Goal: Transaction & Acquisition: Download file/media

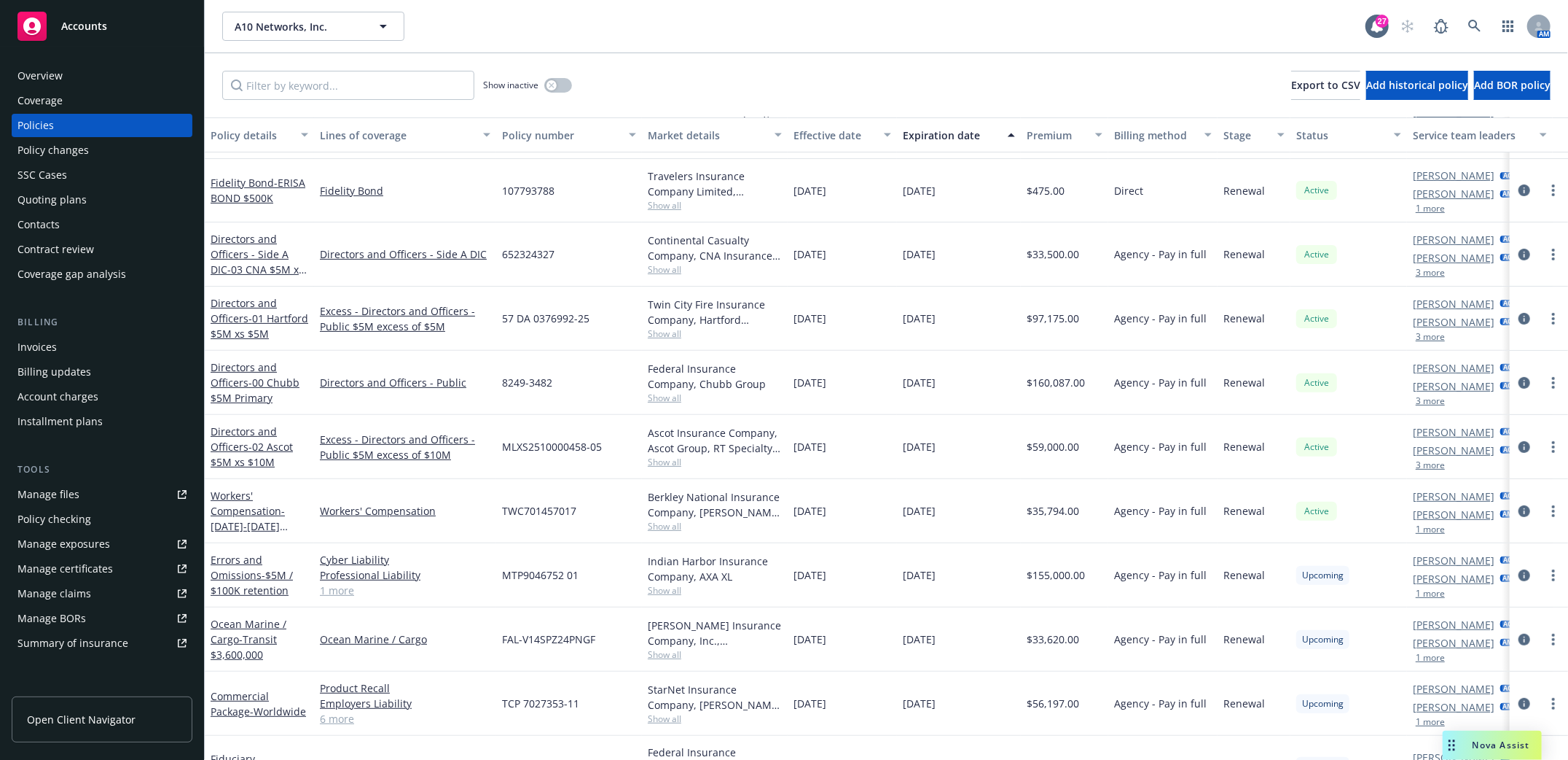
scroll to position [343, 0]
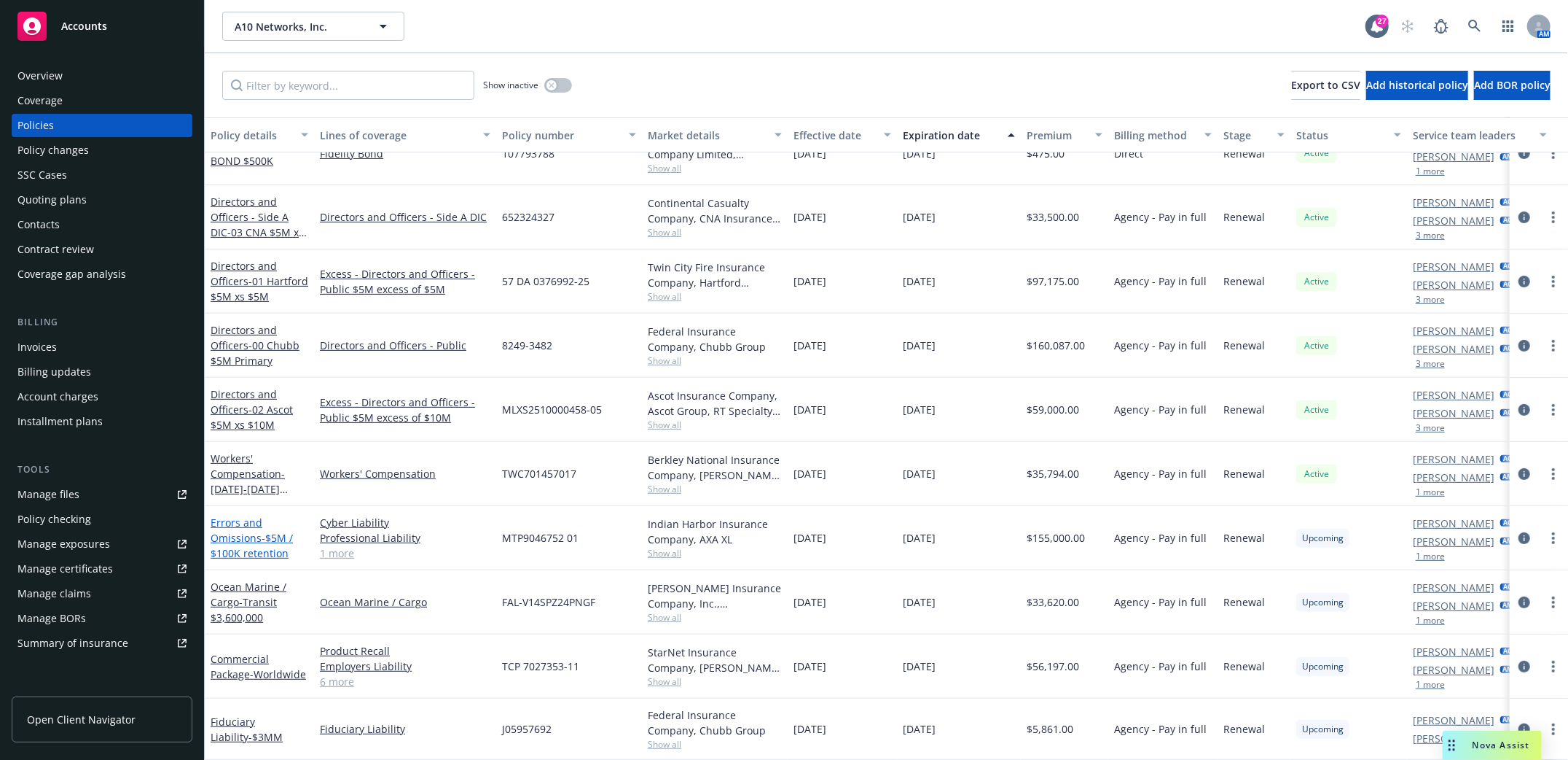
click at [238, 528] on link "Errors and Omissions - $5M / $100K retention" at bounding box center [252, 537] width 83 height 45
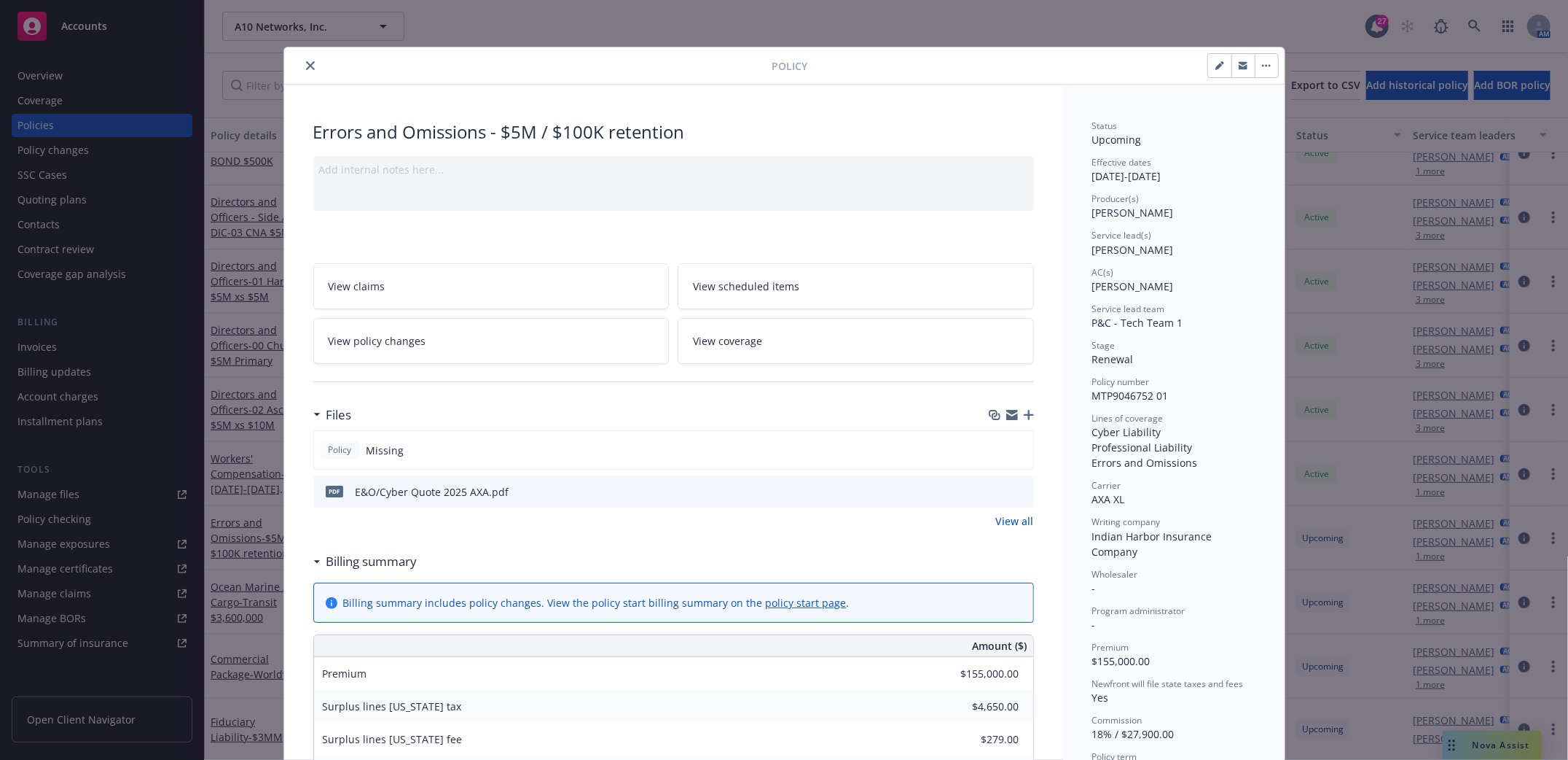
click at [1023, 418] on icon "button" at bounding box center [1028, 414] width 11 height 11
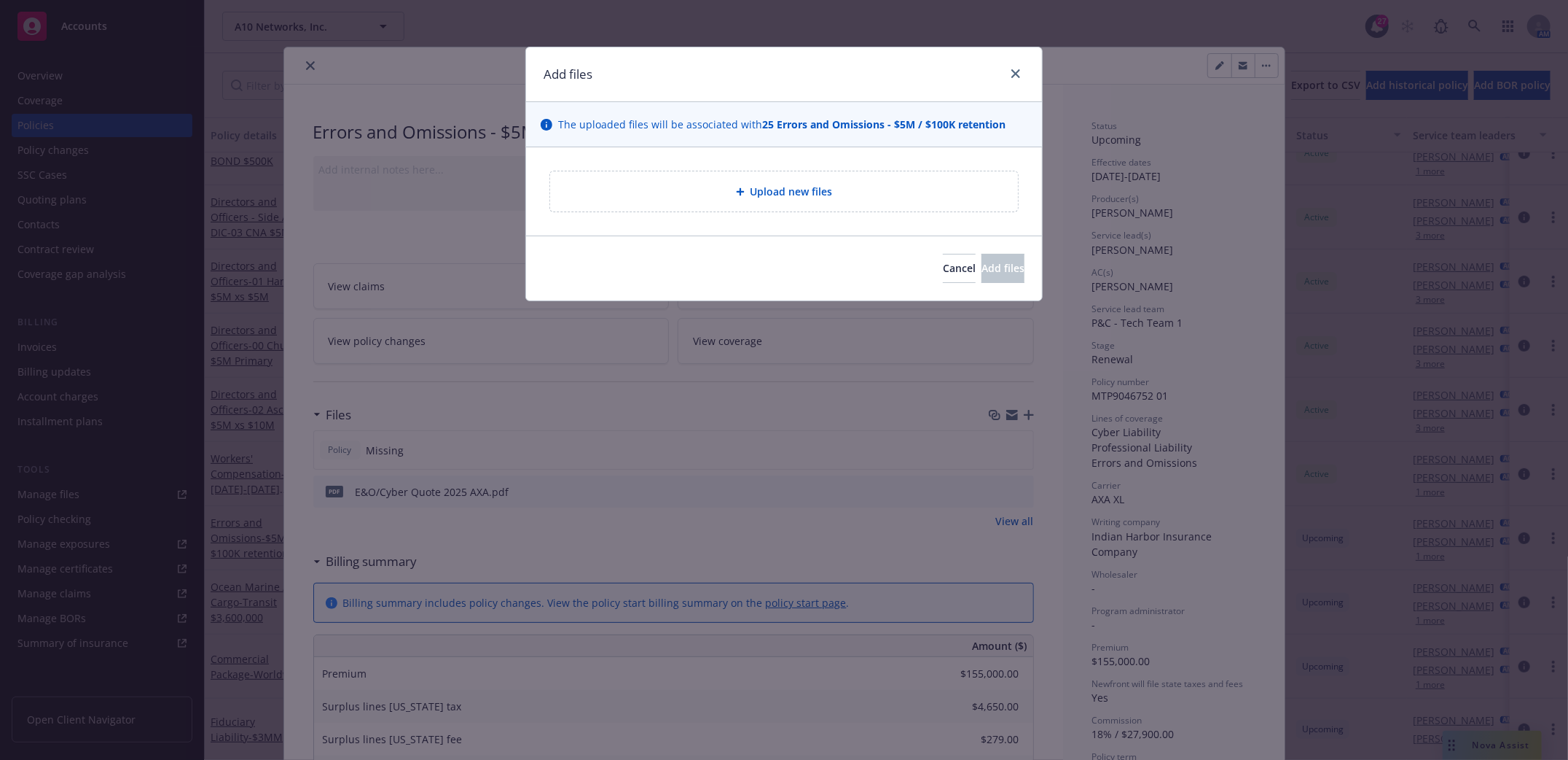
type textarea "x"
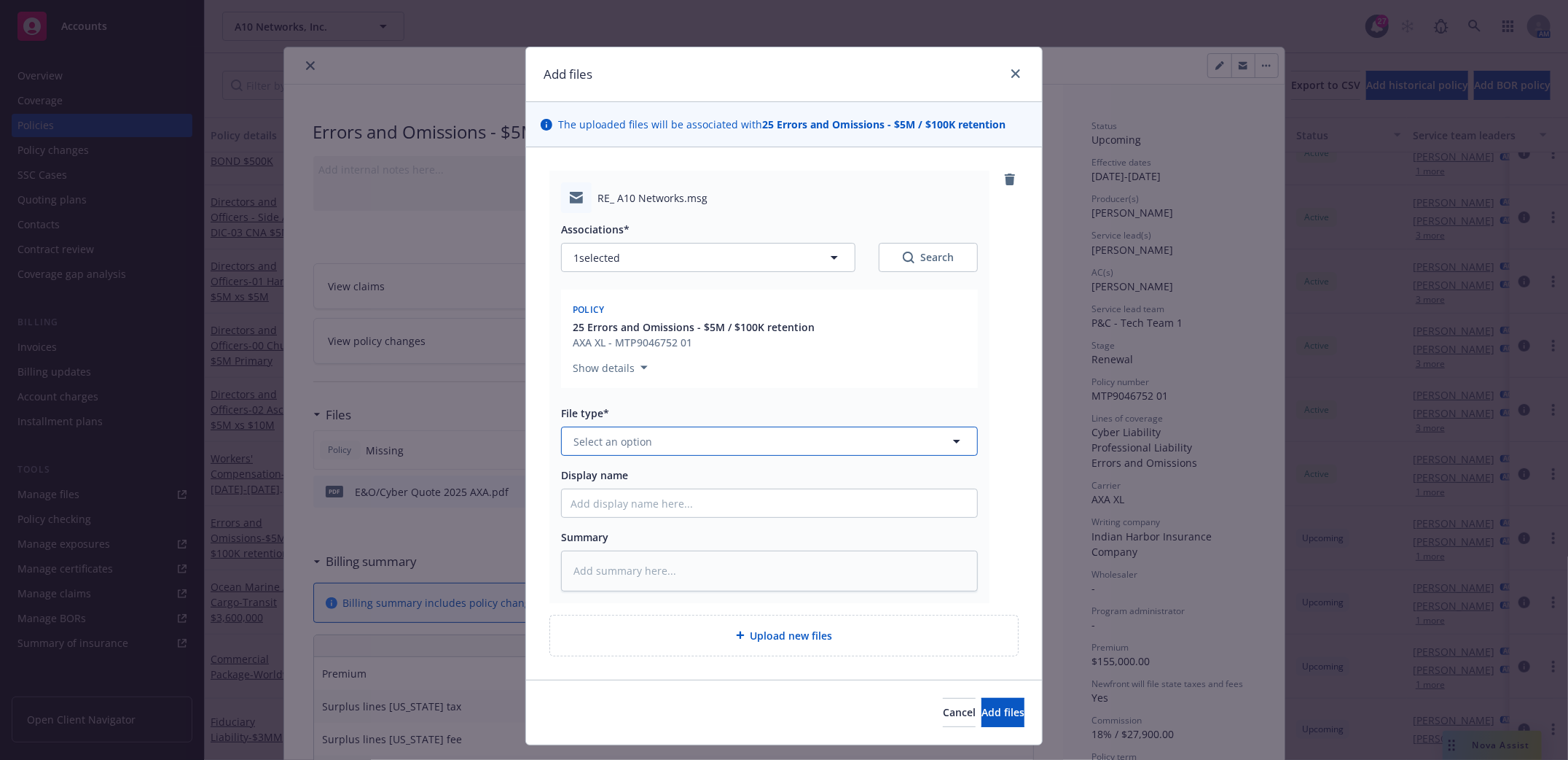
click at [821, 441] on button "Select an option" at bounding box center [769, 441] width 417 height 29
type input "email"
click at [613, 486] on div "Email" at bounding box center [769, 482] width 398 height 21
click at [612, 500] on input "Display name" at bounding box center [769, 503] width 415 height 28
type textarea "x"
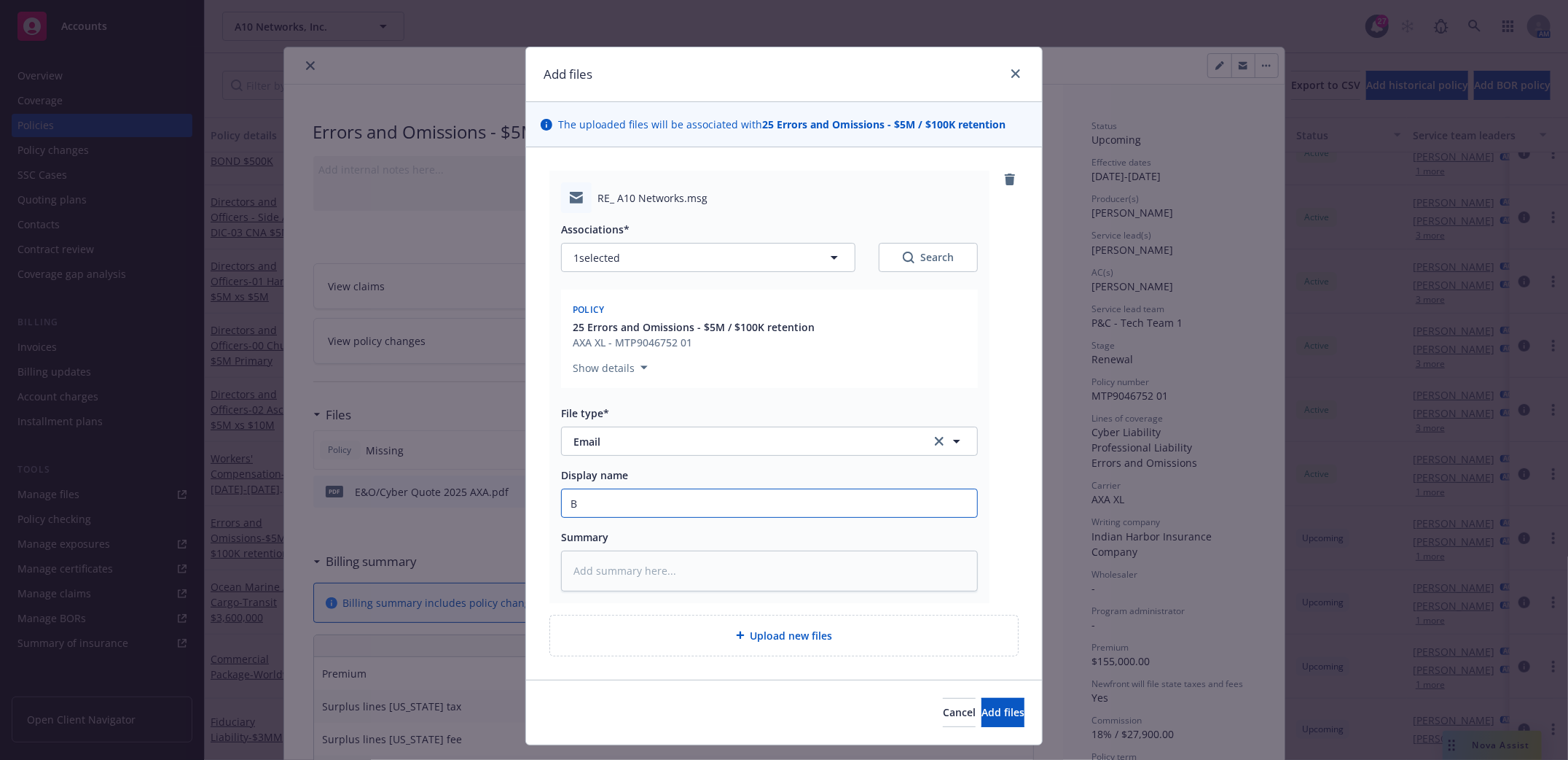
type input "Bn"
type textarea "x"
type input "Bni"
type textarea "x"
type input "Bnid"
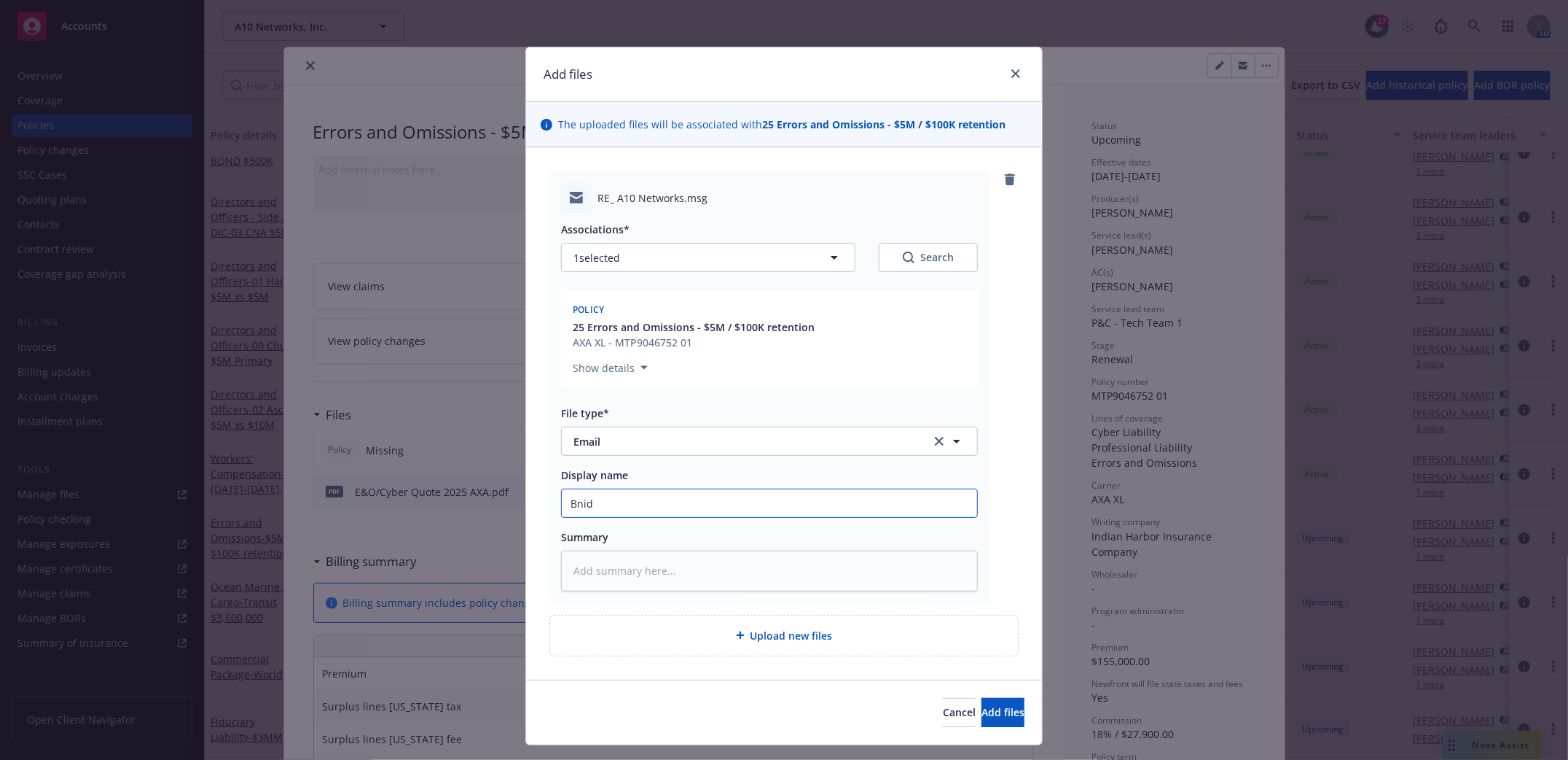
type textarea "x"
type input "Bid"
type textarea "x"
type input "Bd"
type textarea "x"
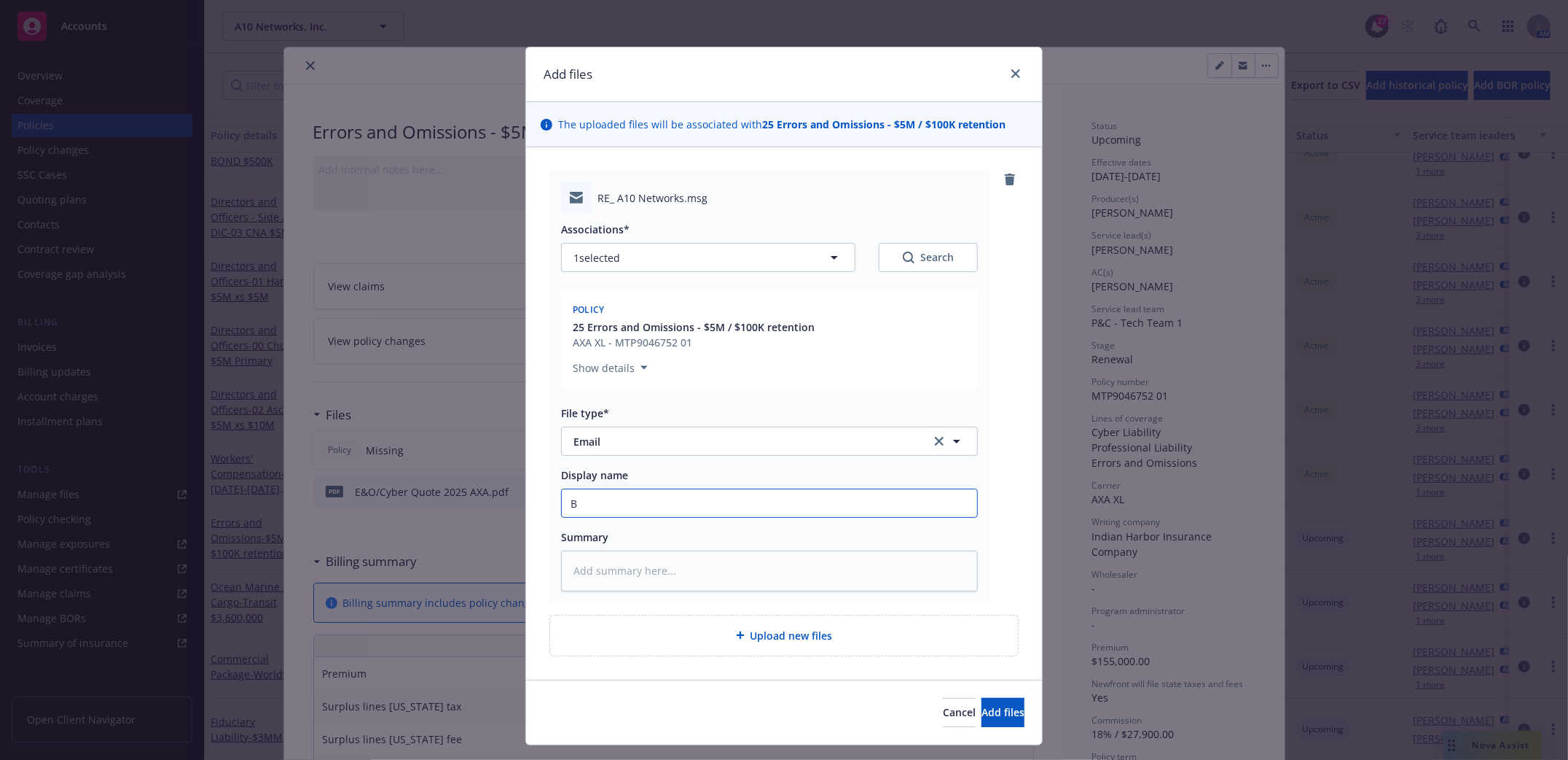
type input "Bi"
type textarea "x"
type input "Bin"
type textarea "x"
type input "Bind"
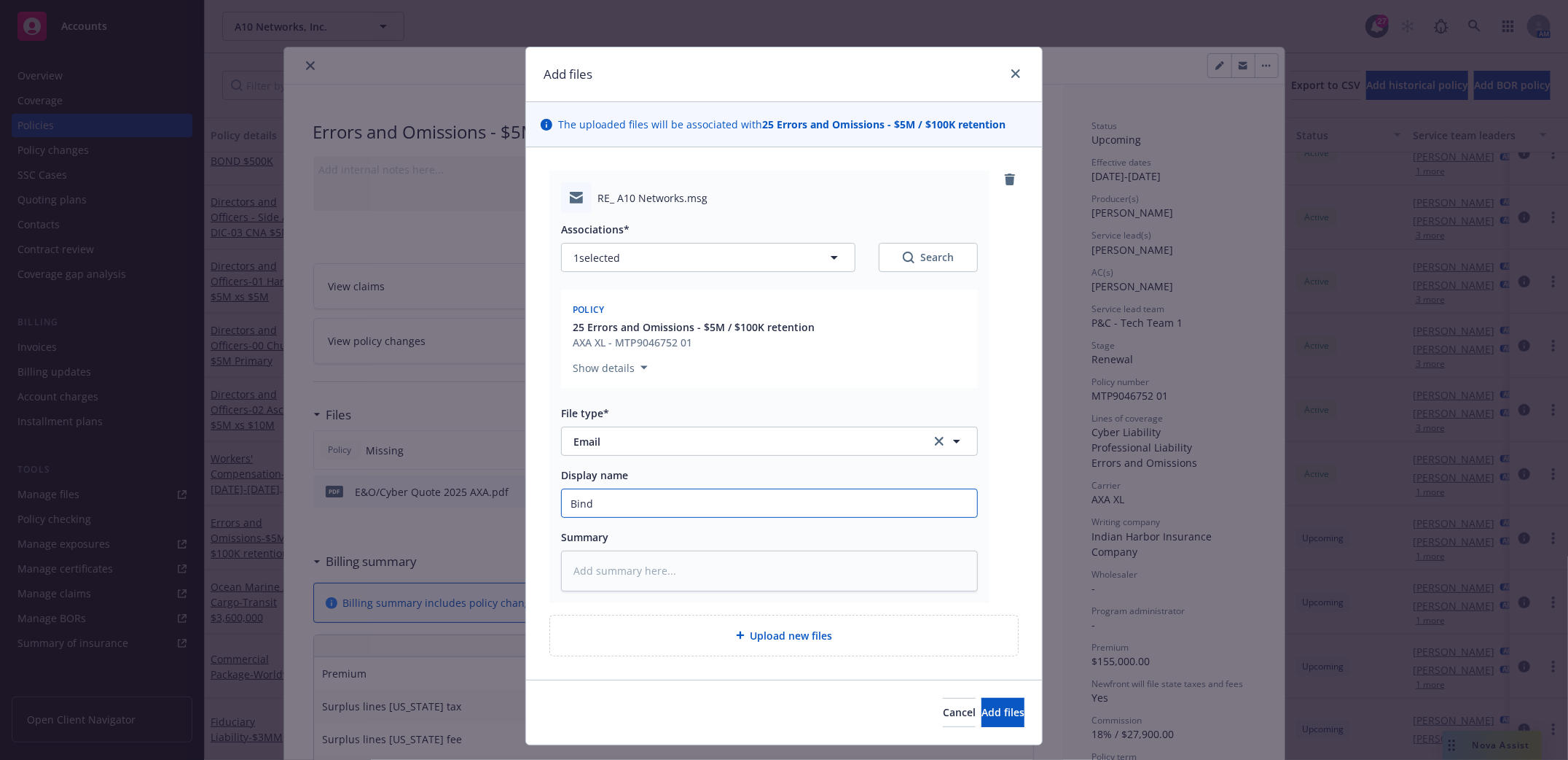
type textarea "x"
type input "Bind"
type textarea "x"
type input "Bind w"
type textarea "x"
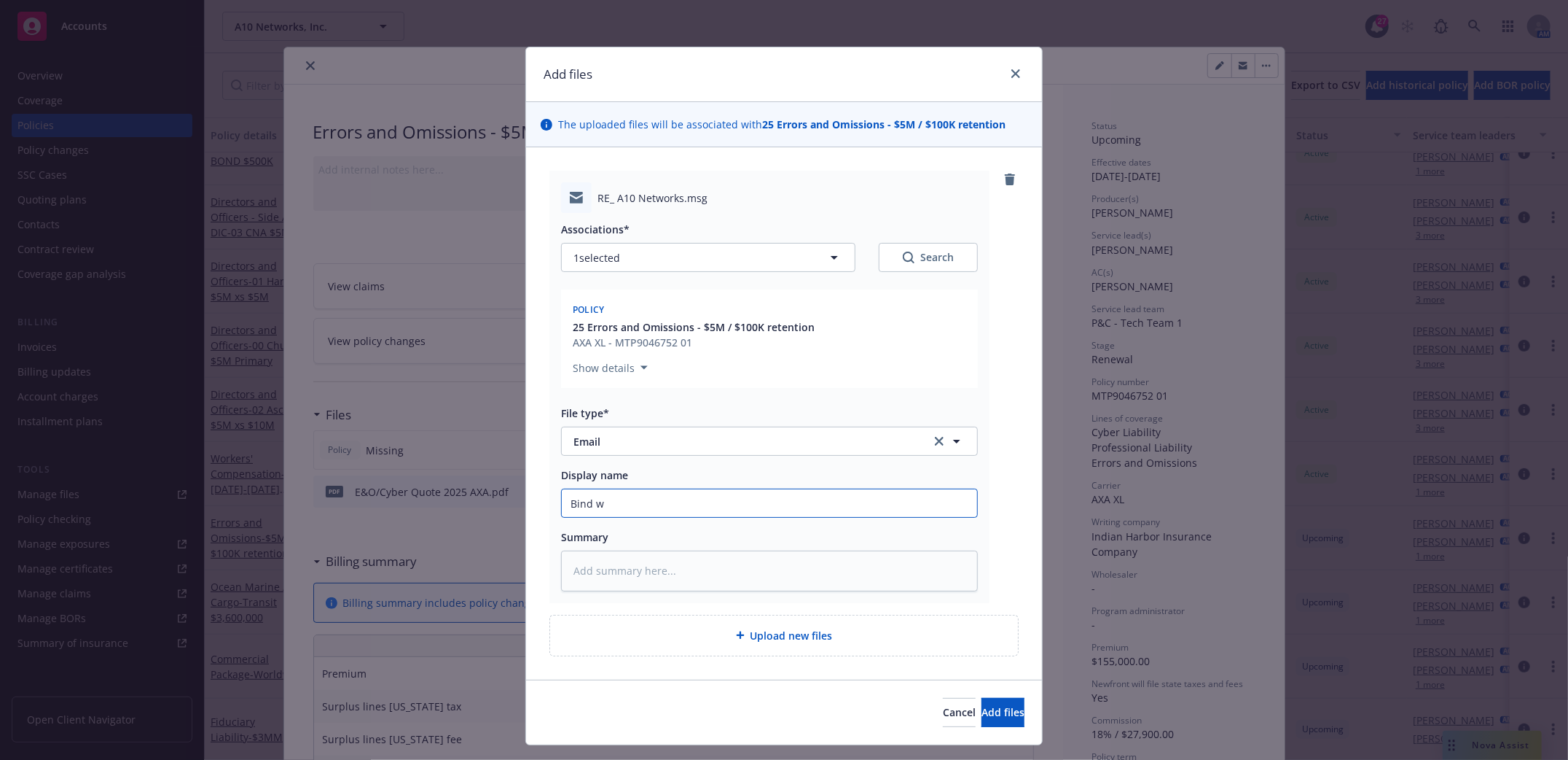
type input "Bind wi"
type textarea "x"
type input "Bind wit"
type textarea "x"
type input "Bind with"
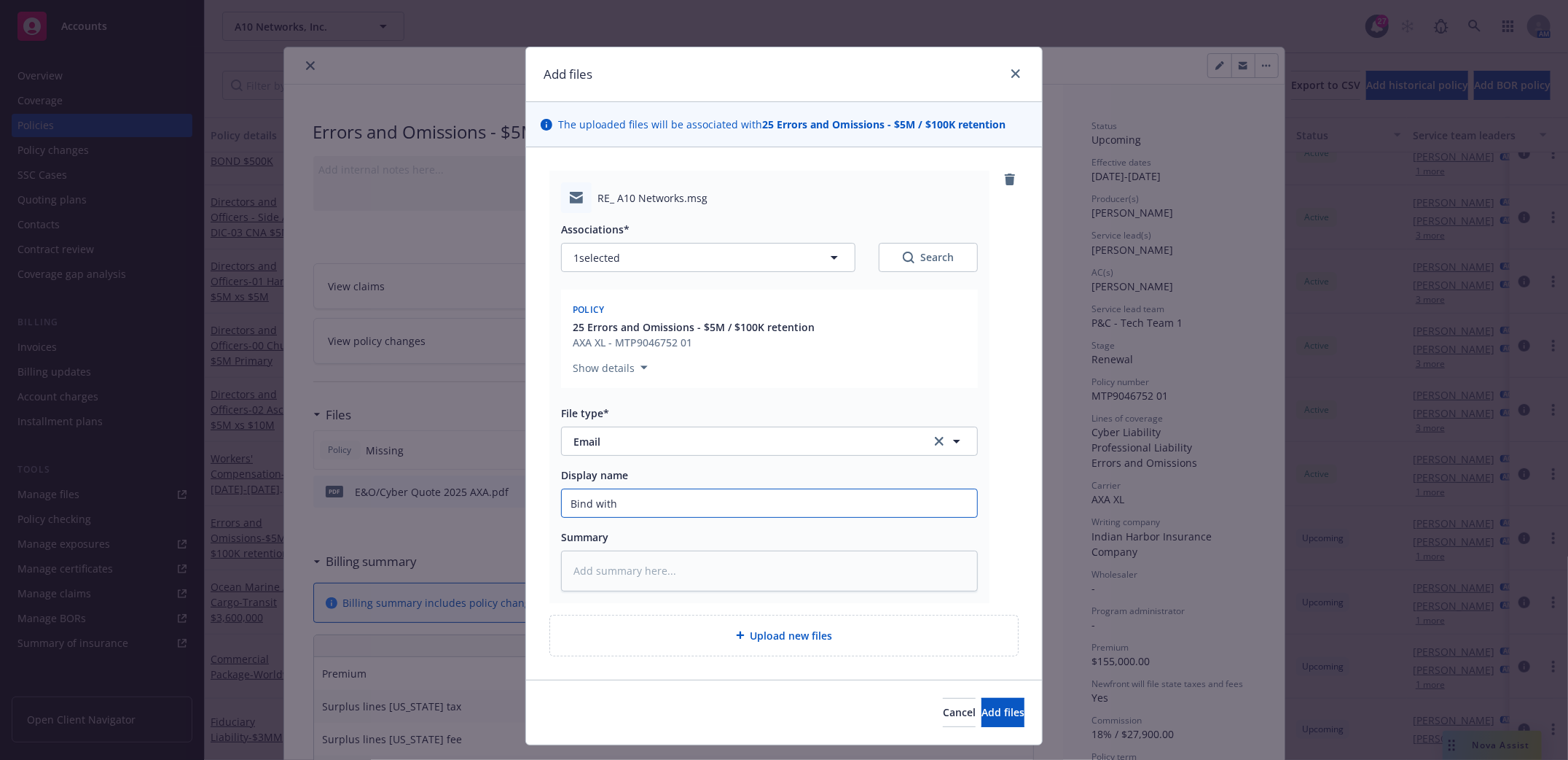
type textarea "x"
type input "Bind with A"
type textarea "x"
type input "Bind with AX"
type textarea "x"
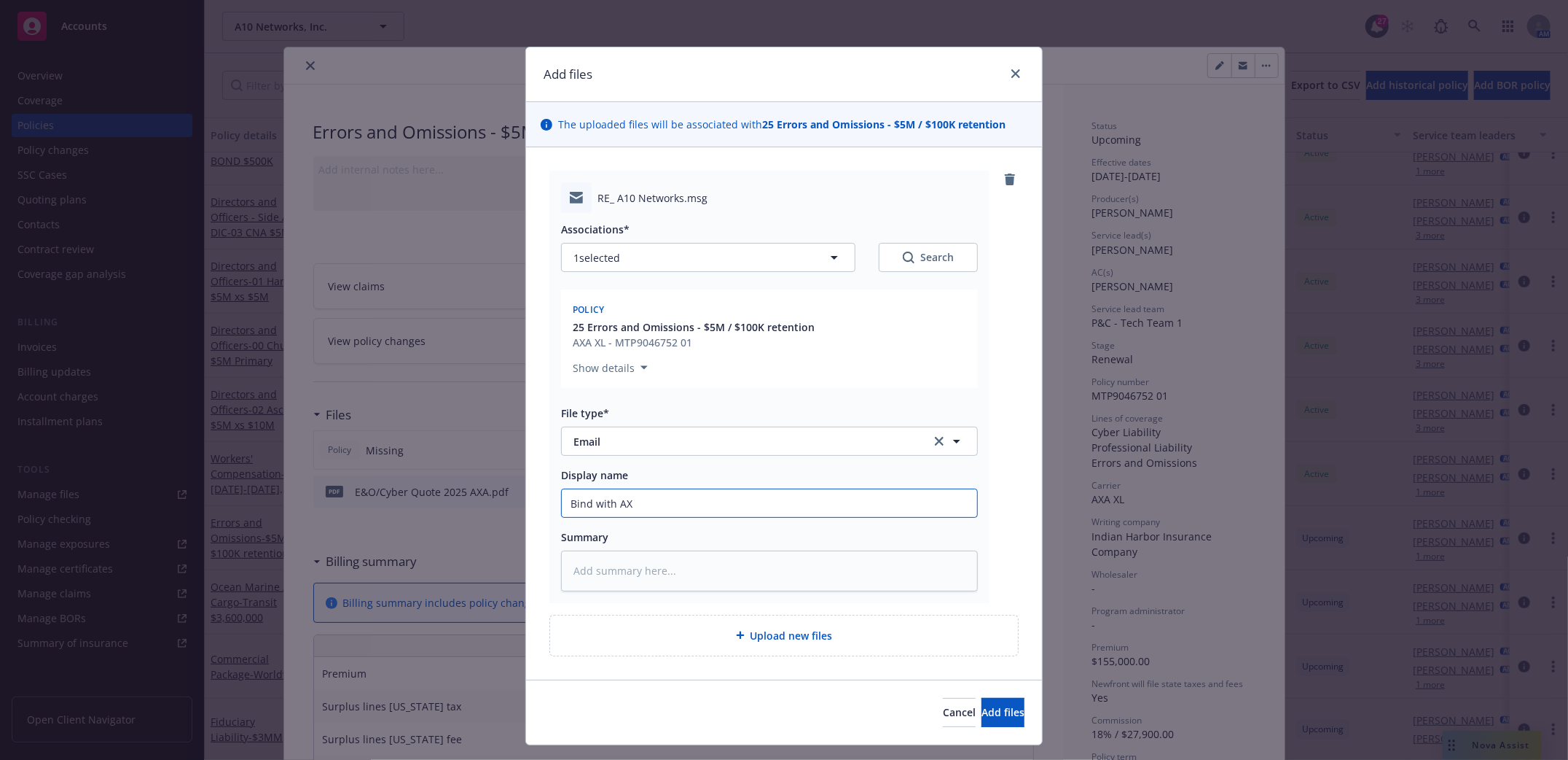
type input "Bind with AXA"
type textarea "x"
type input "Bind with AXA"
type textarea "x"
type input "Bind with AXA"
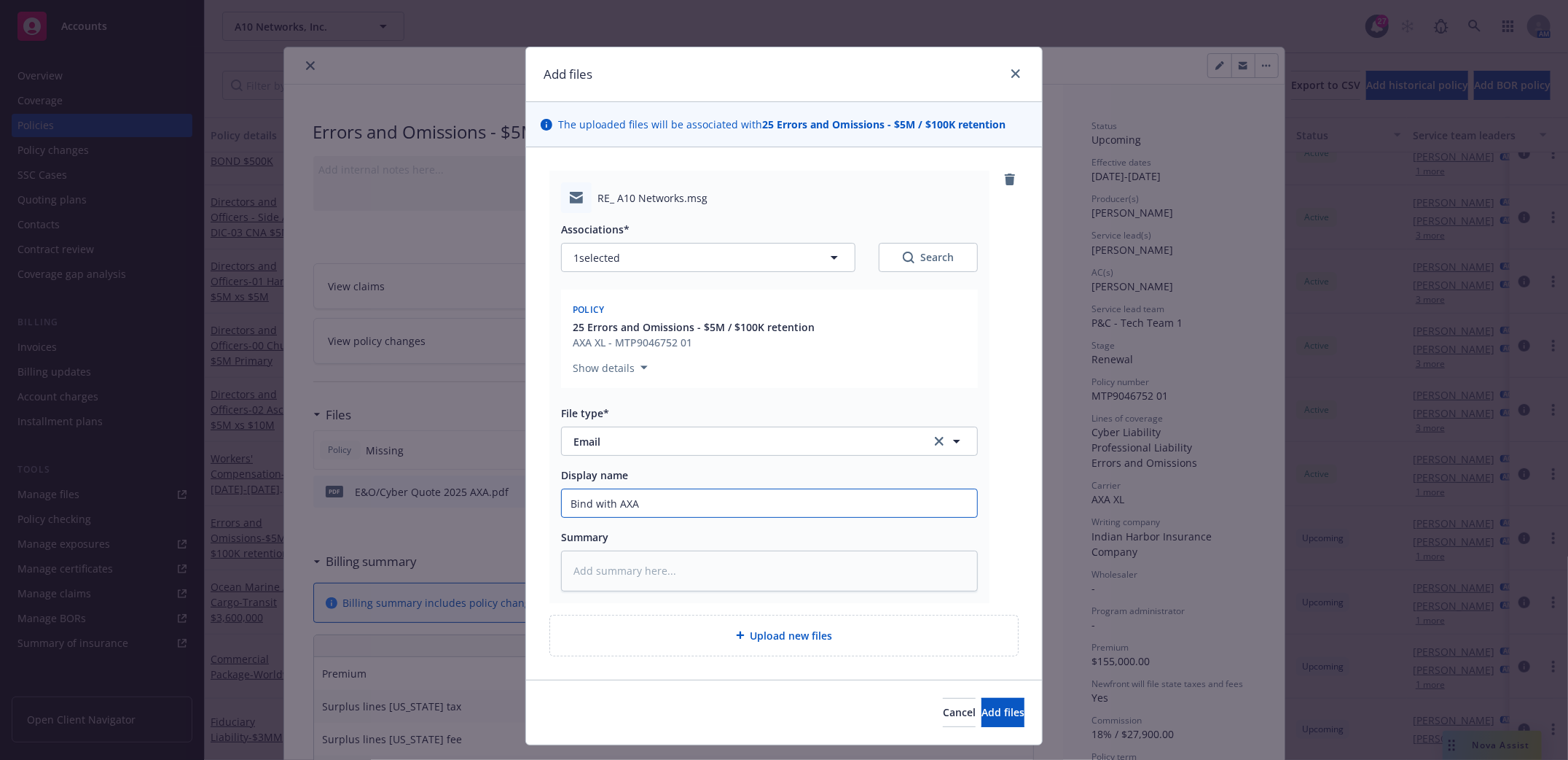
type textarea "x"
type input "Bind with AXA -"
type textarea "x"
type input "Bind with AXA -"
type textarea "x"
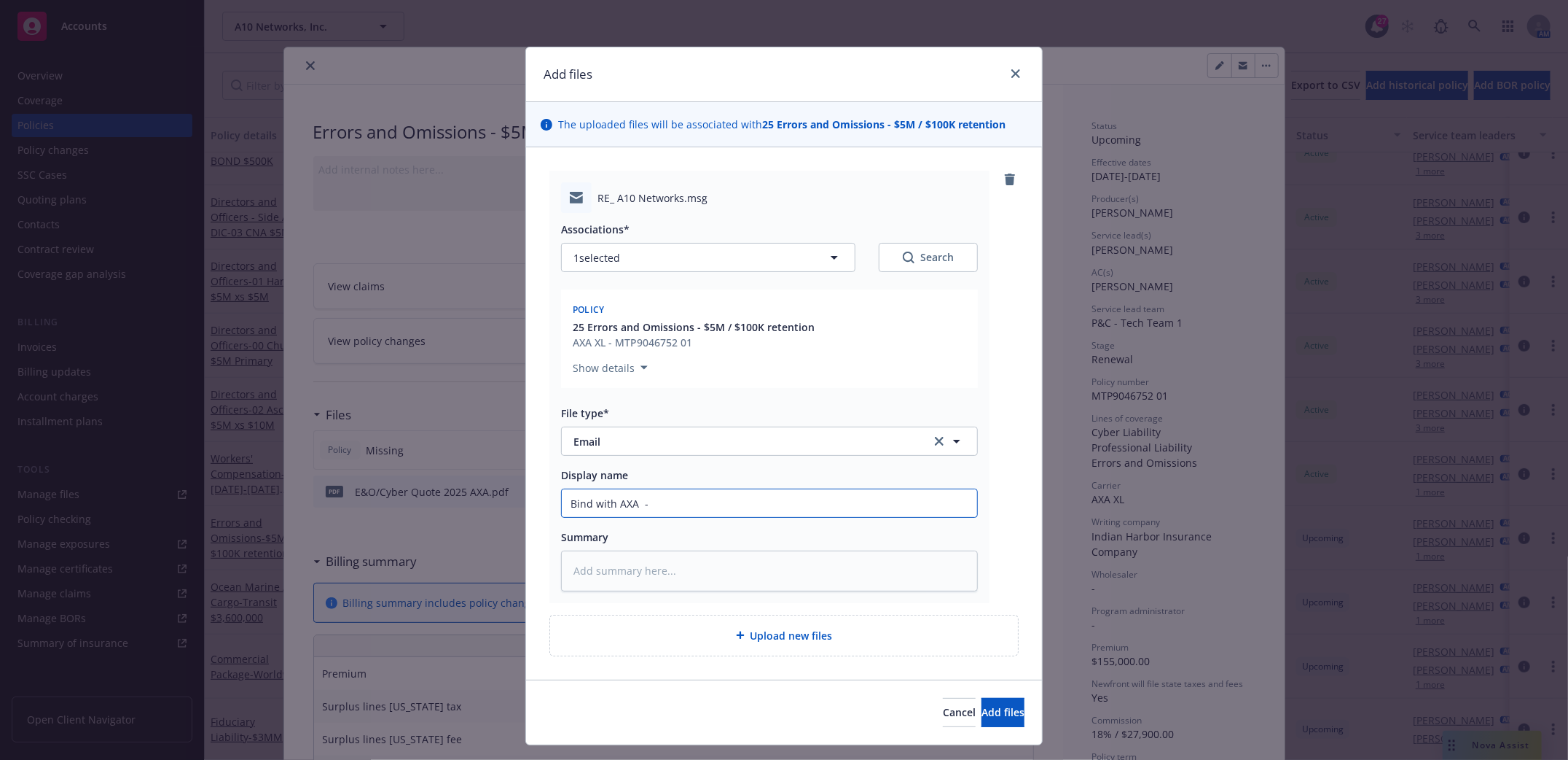
type input "Bind with AXA - e"
type textarea "x"
type input "Bind with AXA - enh"
type textarea "x"
type input "Bind with AXA - enha"
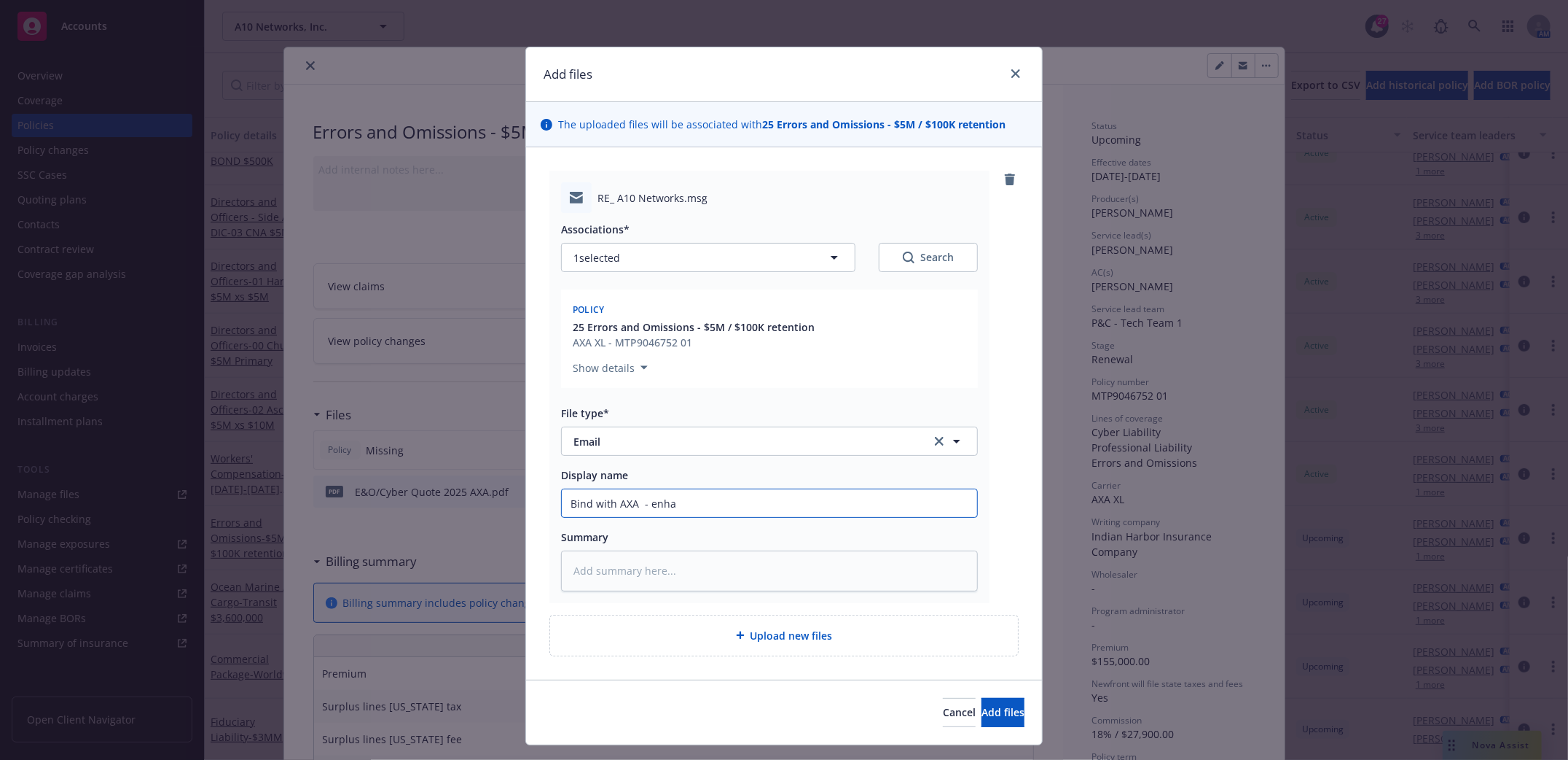
type textarea "x"
type input "Bind with AXA - enhane"
type textarea "x"
type input "Bind with AXA - enhanecme"
type textarea "x"
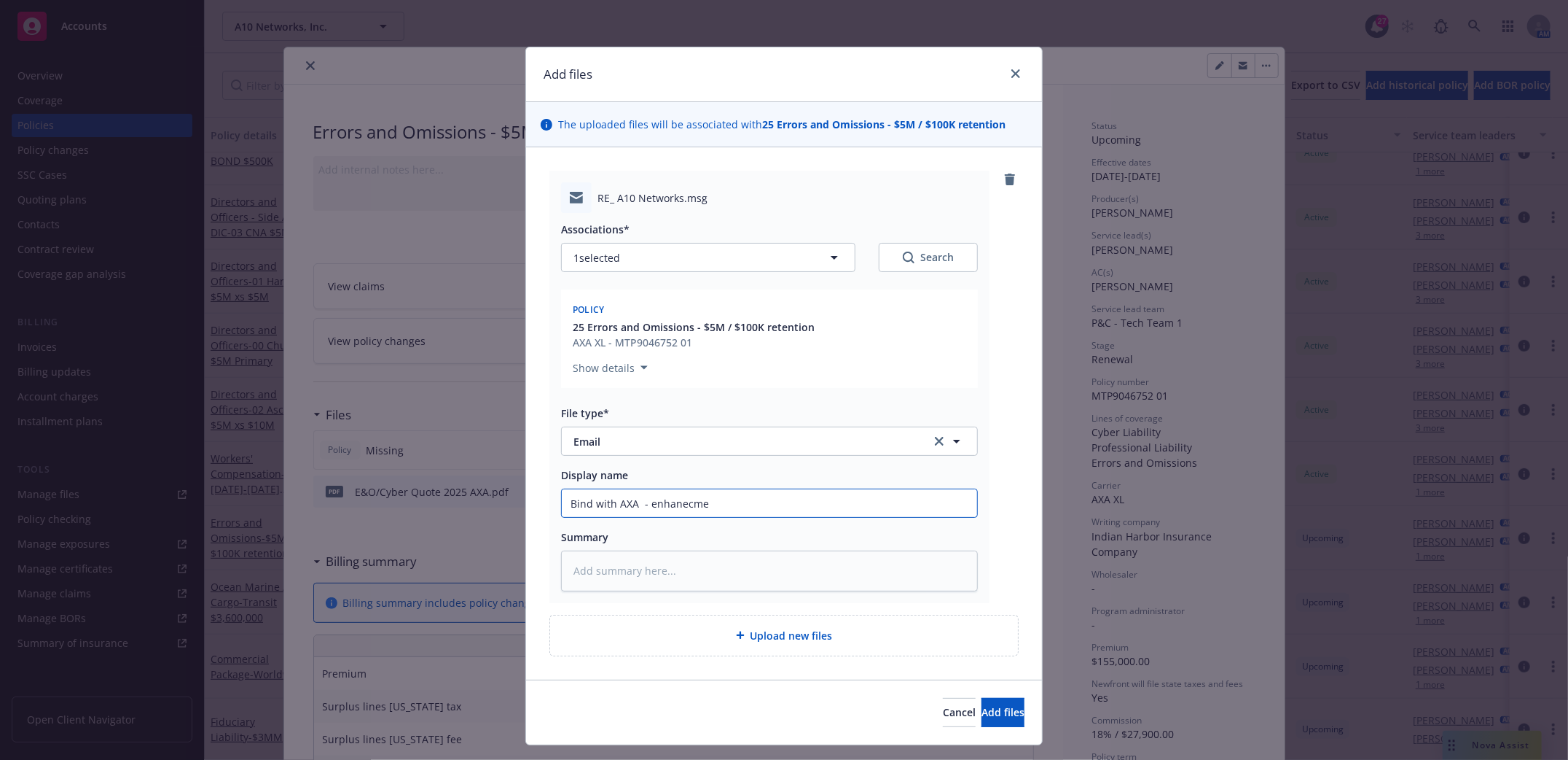
type input "Bind with AXA - enhanecmen"
type textarea "x"
type input "Bind with AXA - enhanecment"
type textarea "x"
type input "Bind with AXA - enhanecments"
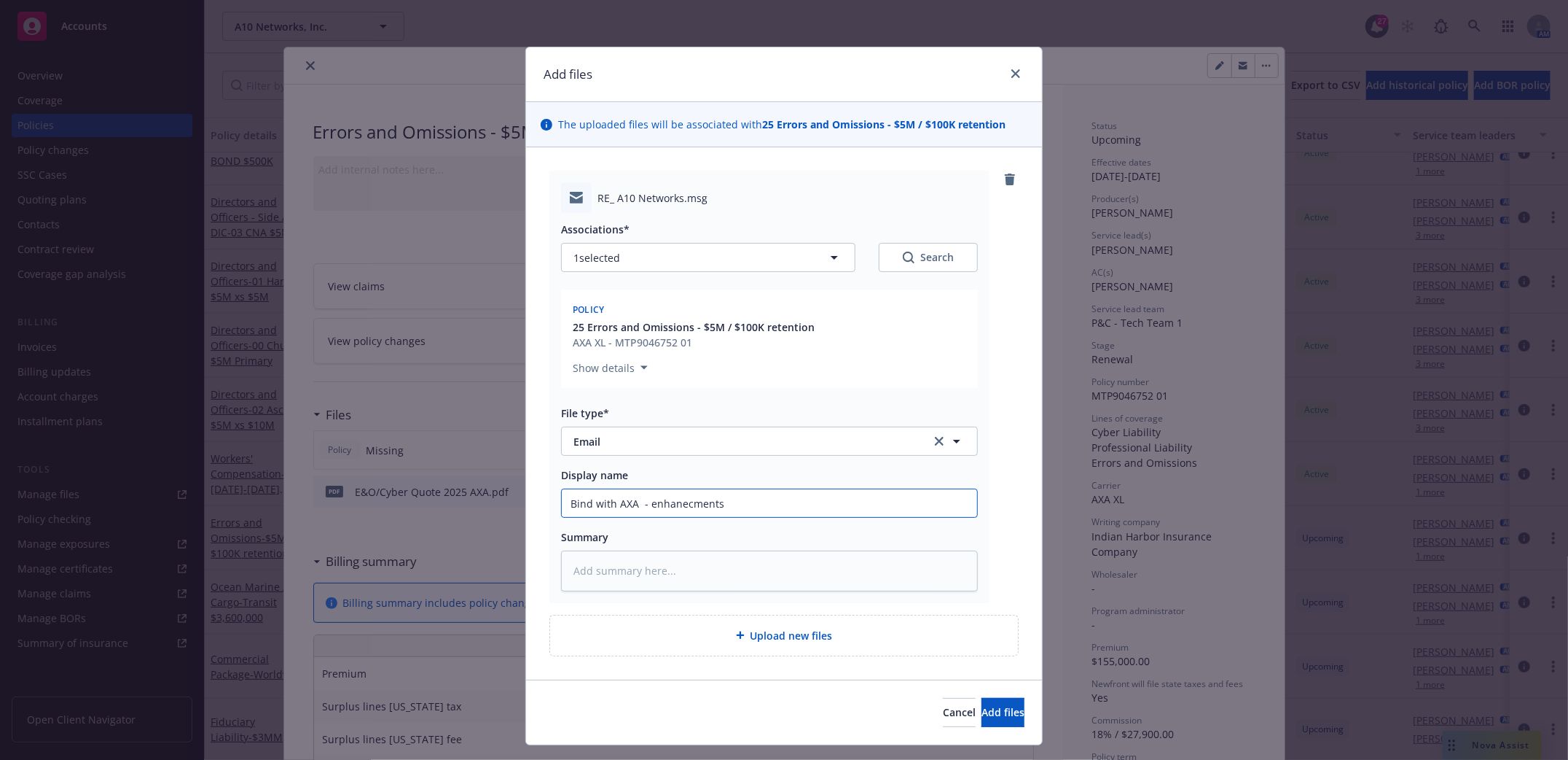
type textarea "x"
type input "Bind with AXA - enhanecments"
type textarea "x"
type input "Bind with AXA - enhanecments t"
type textarea "x"
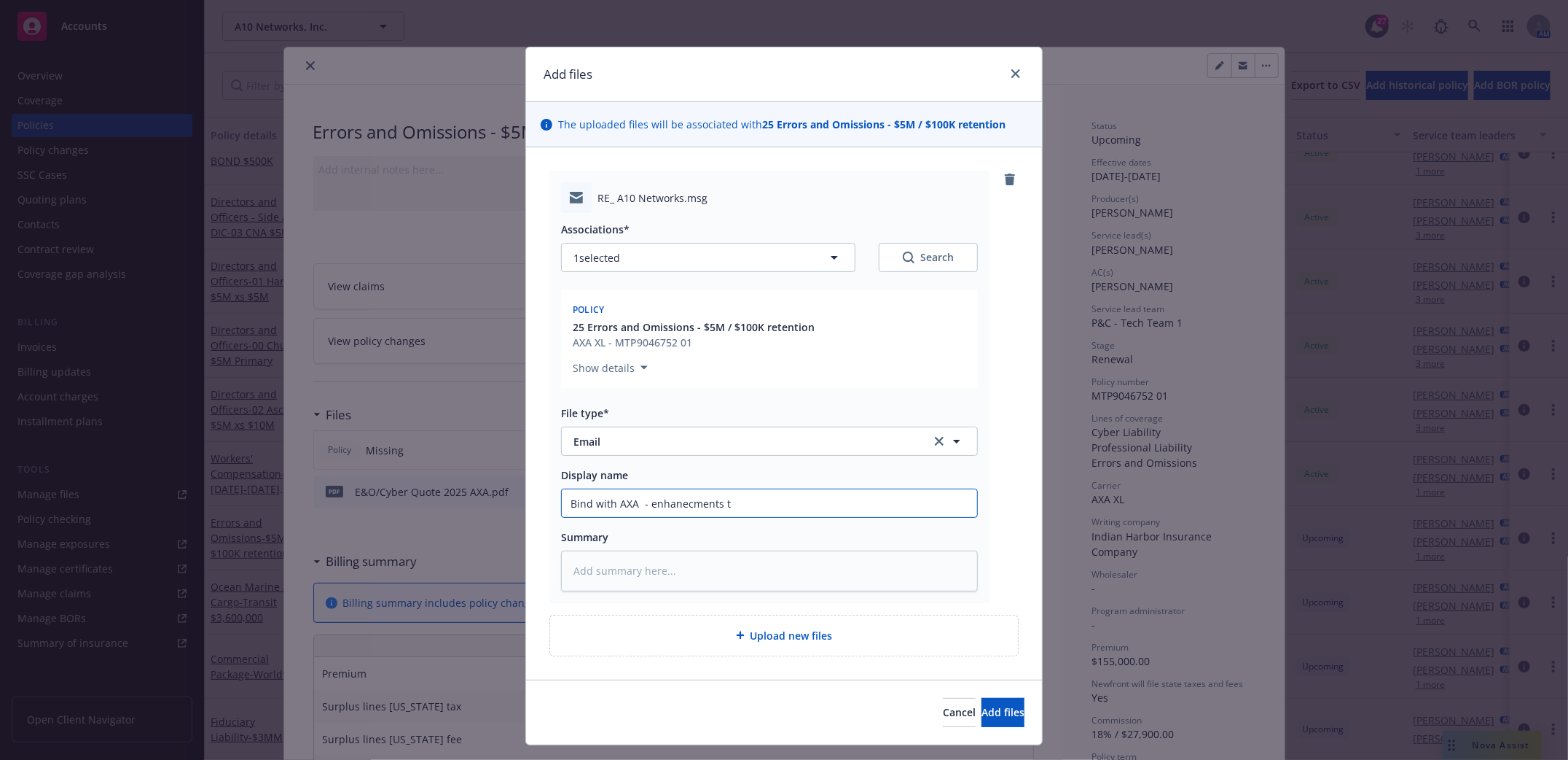
type input "Bind with AXA - enhanecments to"
type textarea "x"
type input "Bind with AXA - enhanecments to"
type textarea "x"
type input "Bind with AXA - enhanecments to p"
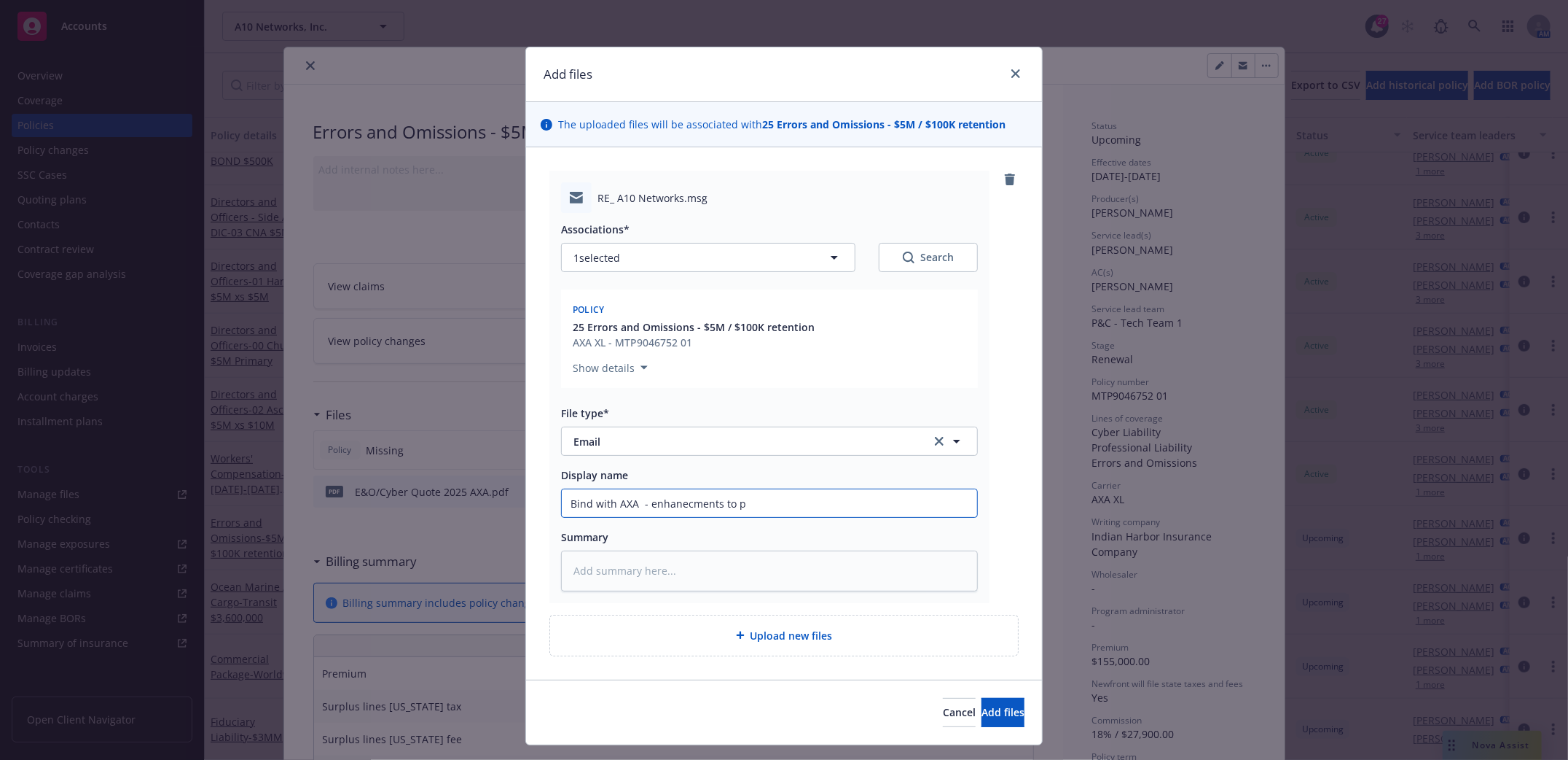
type textarea "x"
type input "Bind with AXA - enhanecments to po"
type textarea "x"
type input "Bind with AXA - enhanecments to pol"
type textarea "x"
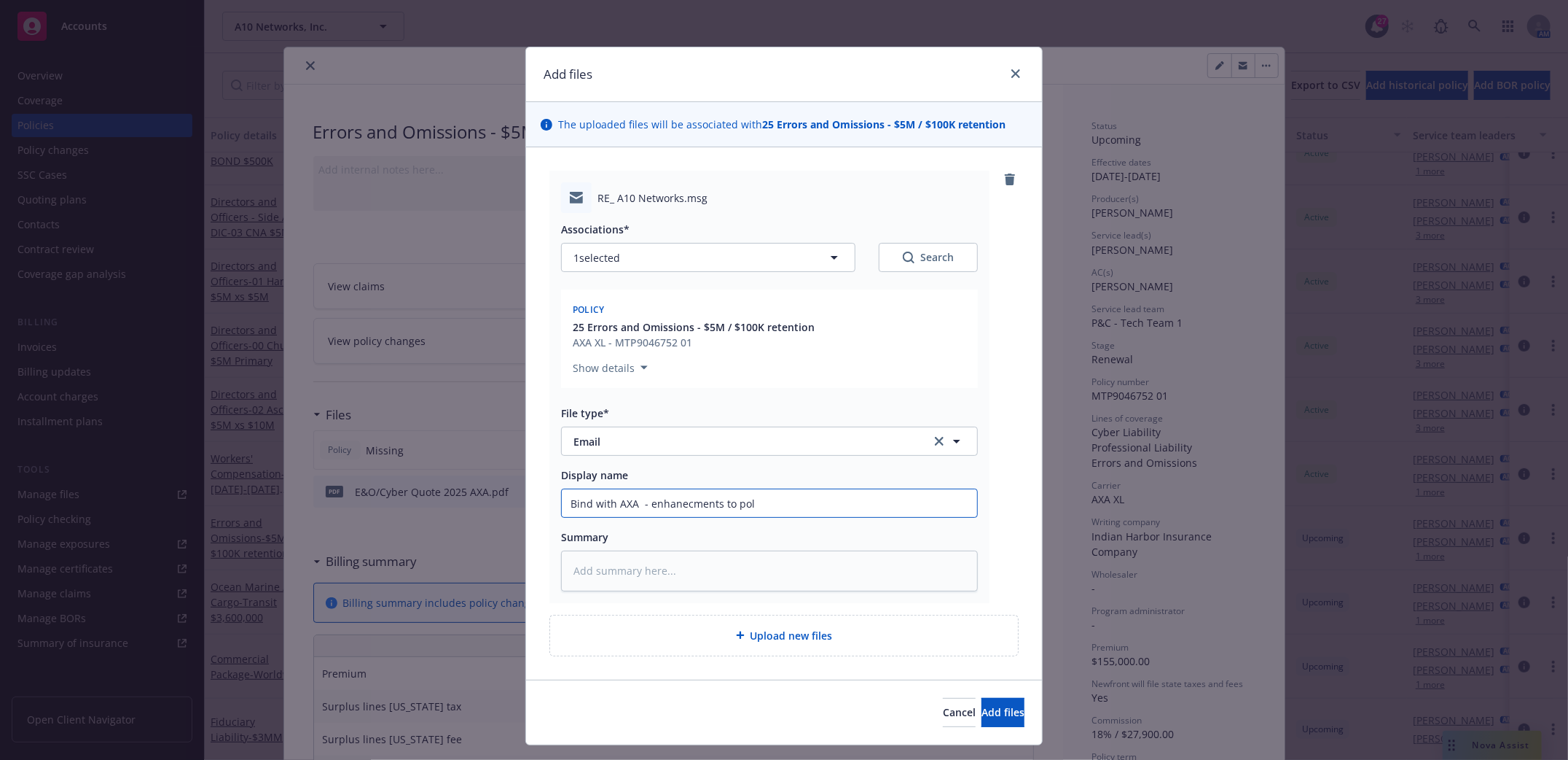
type input "Bind with AXA - enhanecments to poli"
type textarea "x"
type input "Bind with AXA - enhanecments to polic"
type textarea "x"
type input "Bind with AXA - enhanecments to policy"
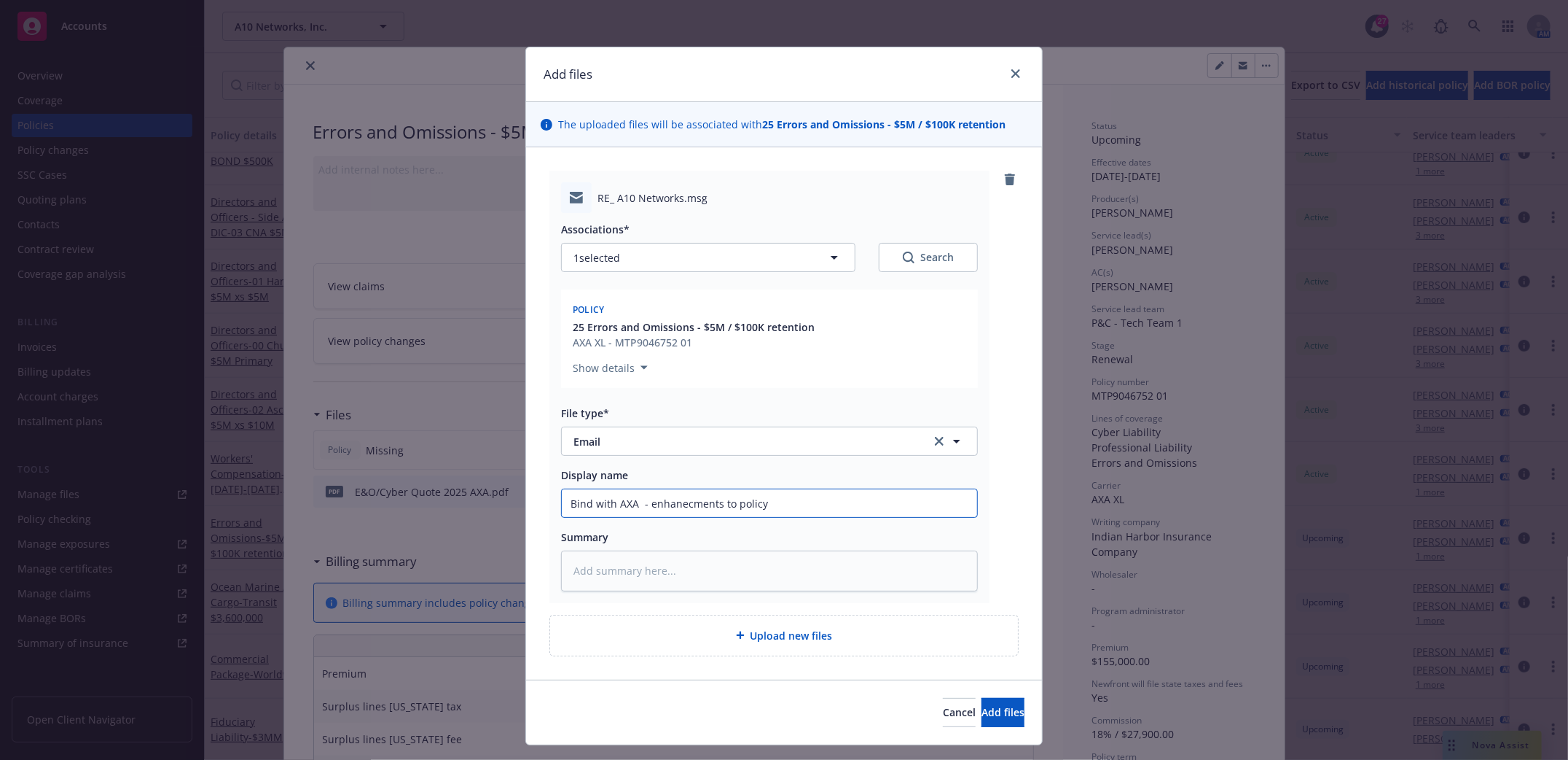
click at [677, 504] on input "Bind with AXA - enhanecments to policy" at bounding box center [769, 503] width 415 height 28
type textarea "x"
type input "Bind with AXA - enhancments to policy"
type textarea "x"
type input "Bind with AXA - enhancements to policy"
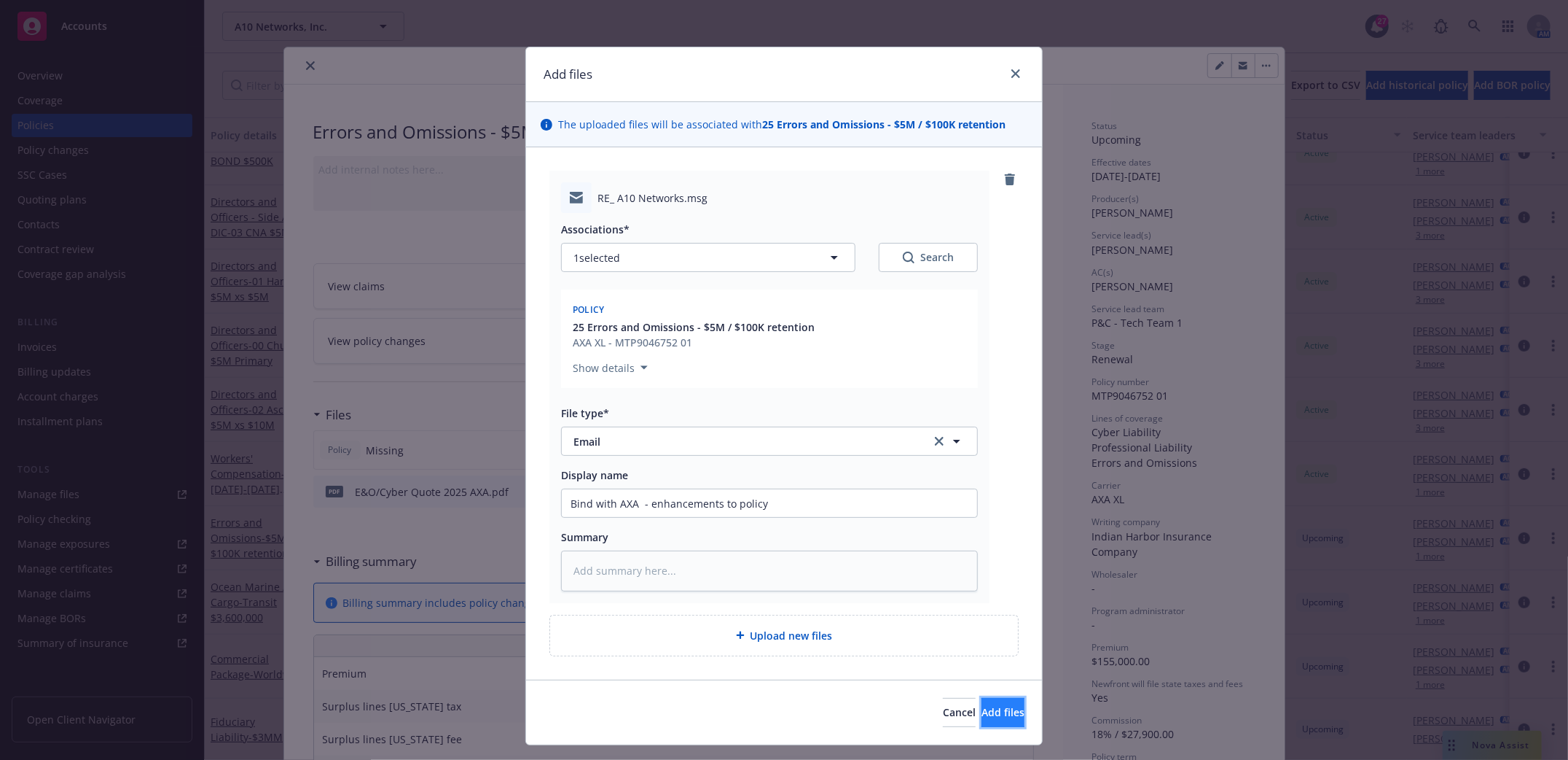
click at [986, 720] on button "Add files" at bounding box center [1002, 712] width 43 height 29
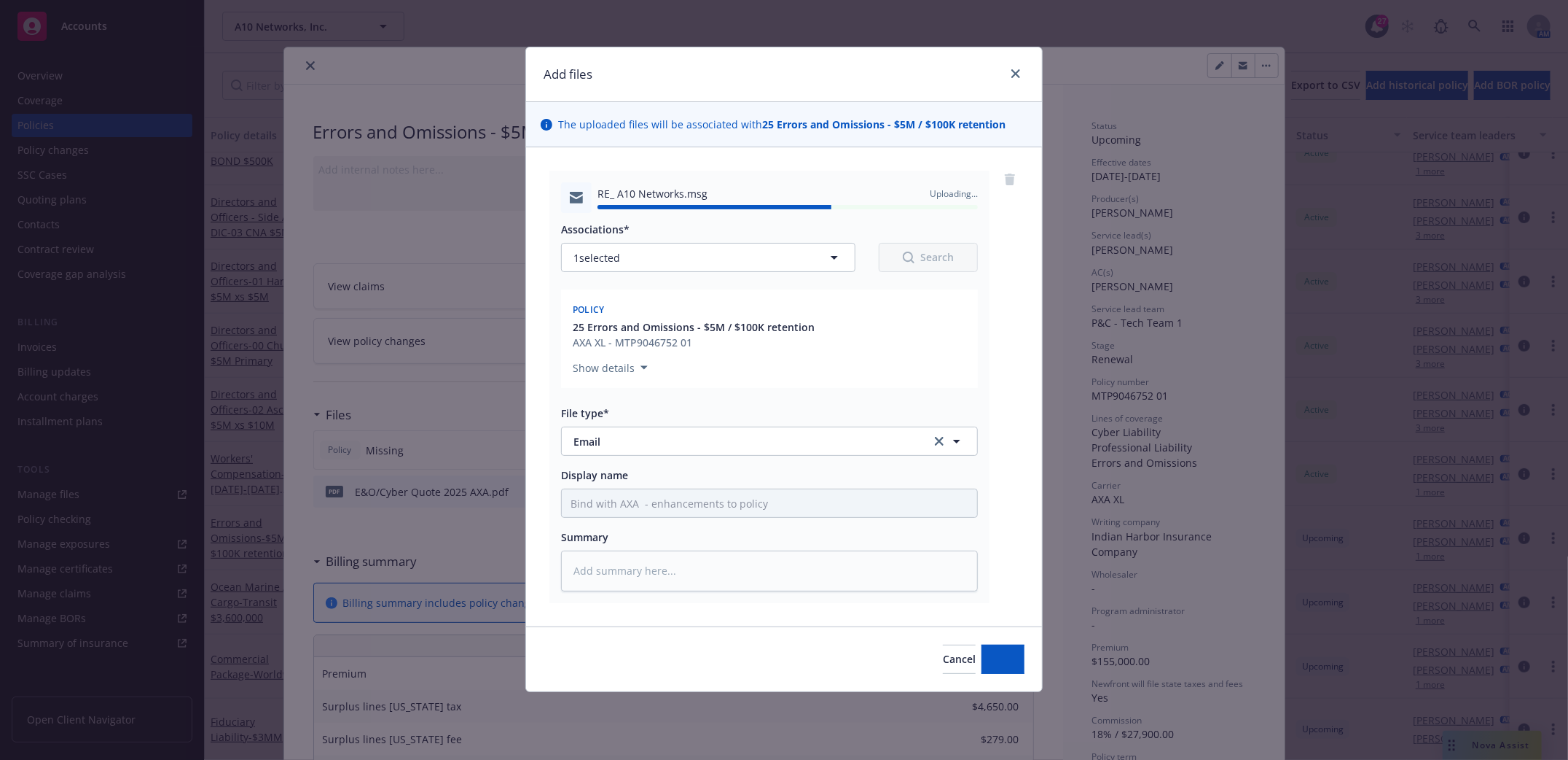
type textarea "x"
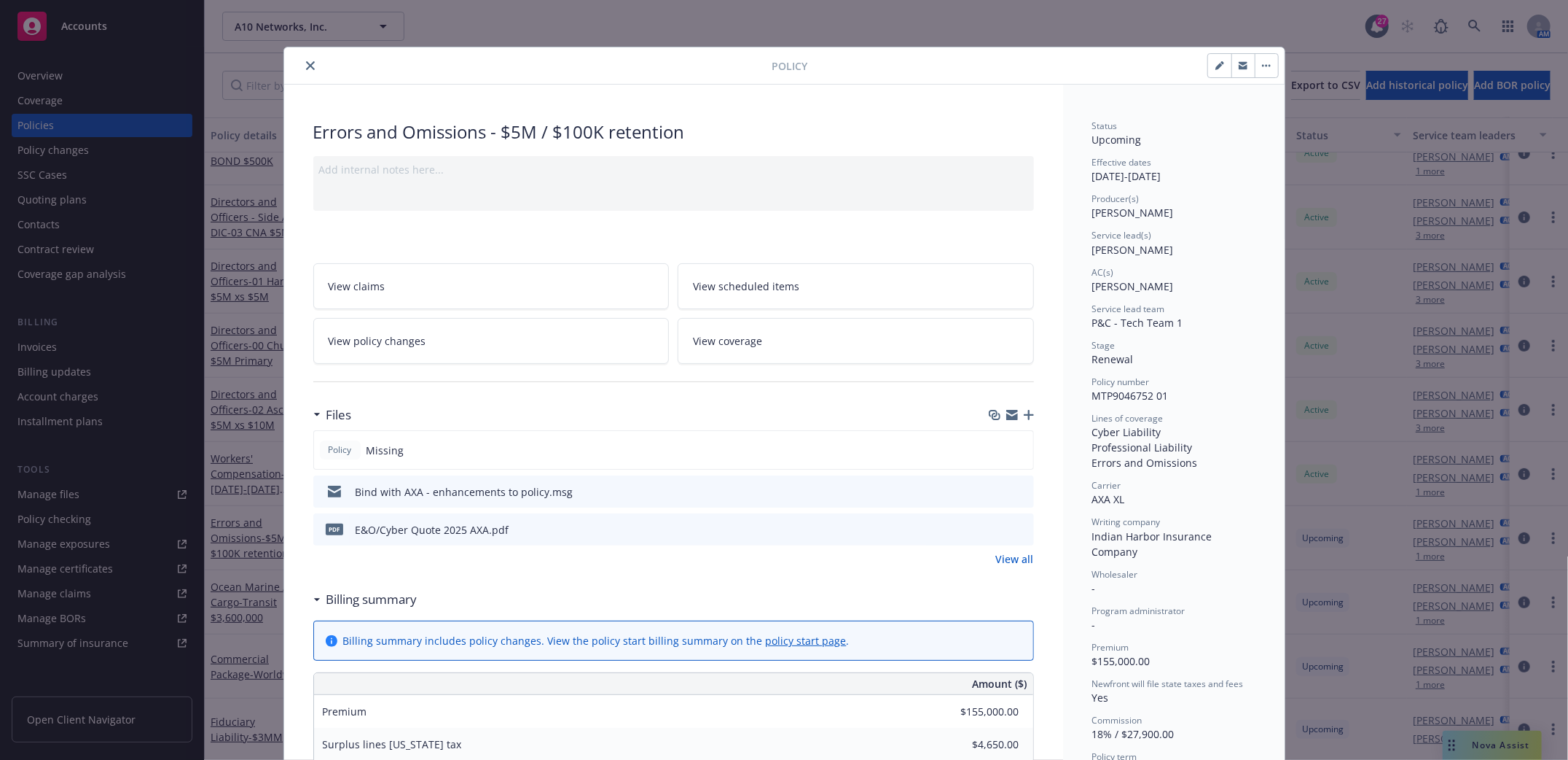
click at [306, 67] on icon "close" at bounding box center [310, 66] width 9 height 9
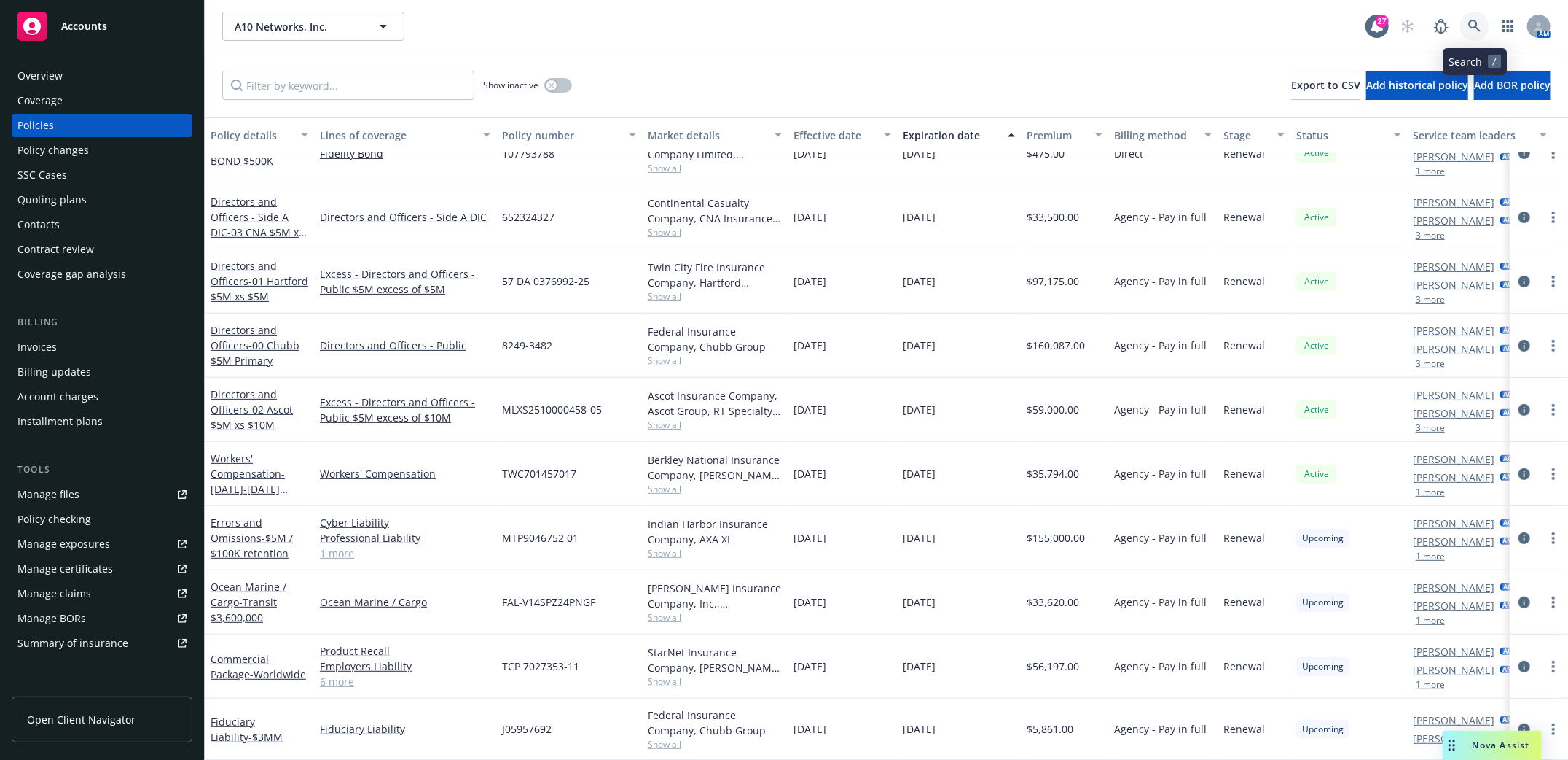
click at [1478, 23] on icon at bounding box center [1475, 26] width 13 height 13
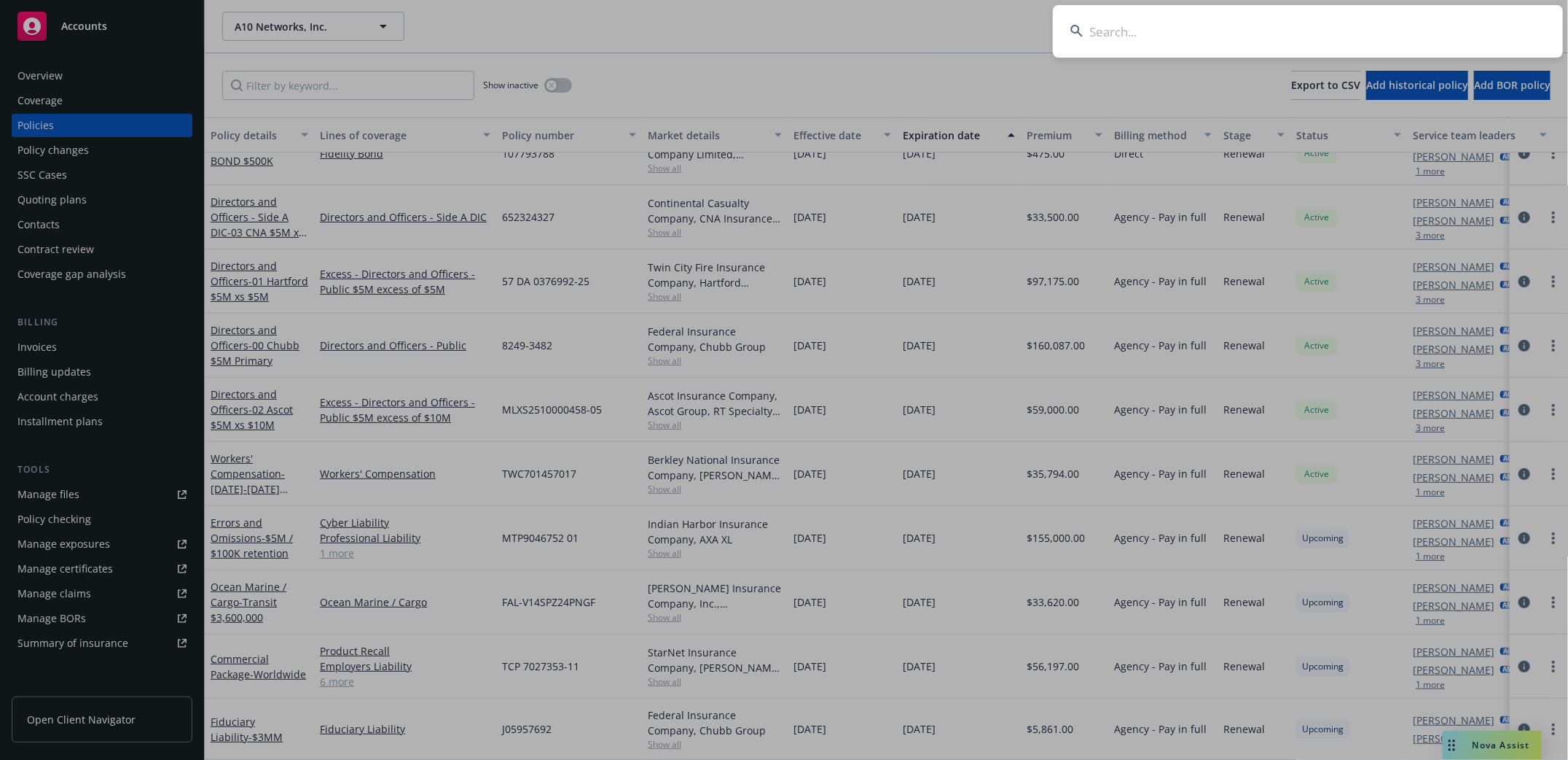
click at [1227, 35] on input at bounding box center [1308, 31] width 510 height 53
type input "confluent"
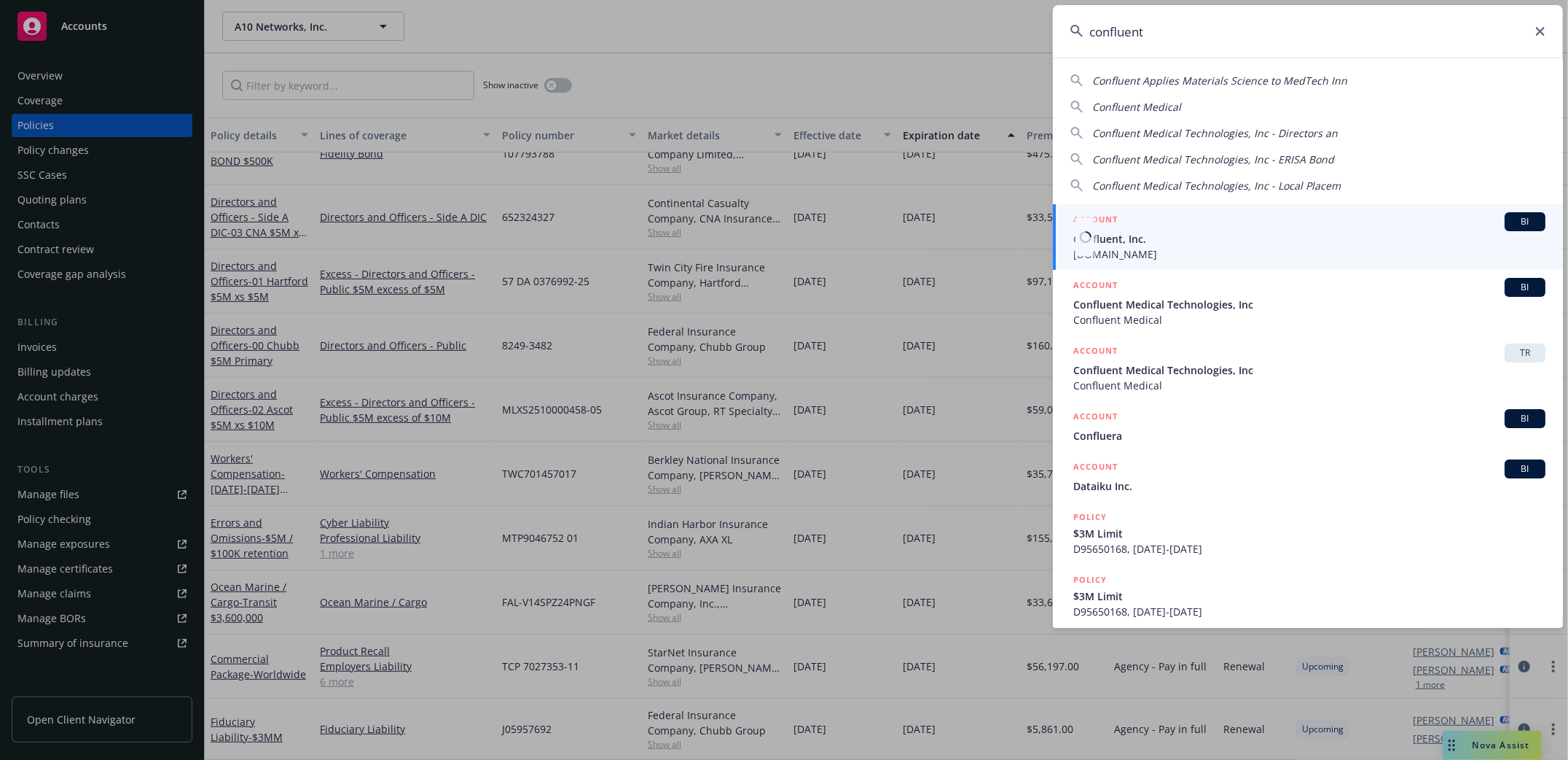
click at [1115, 243] on span "Confluent, Inc." at bounding box center [1310, 239] width 473 height 15
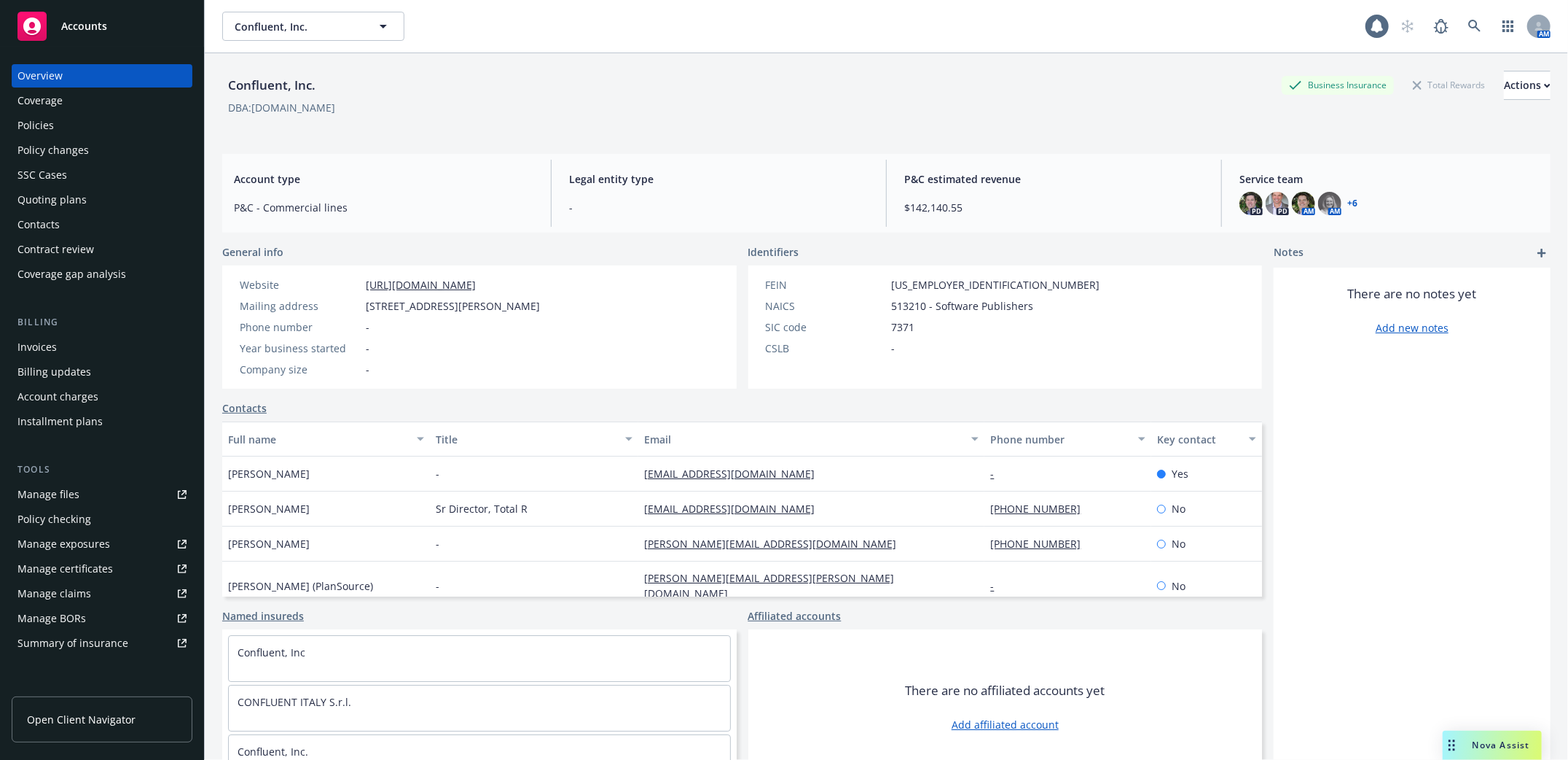
click at [40, 126] on div "Policies" at bounding box center [36, 125] width 36 height 23
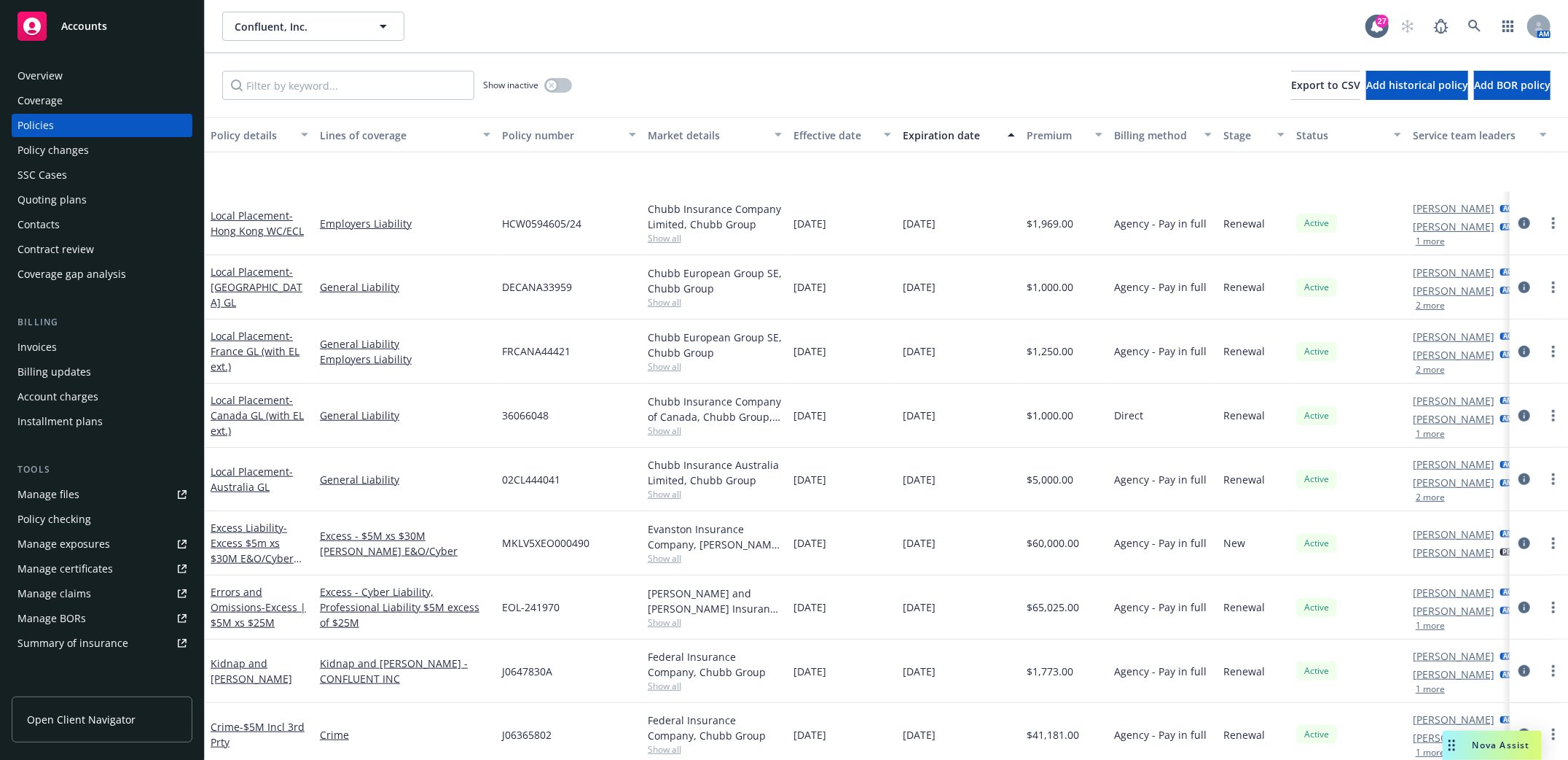
scroll to position [972, 0]
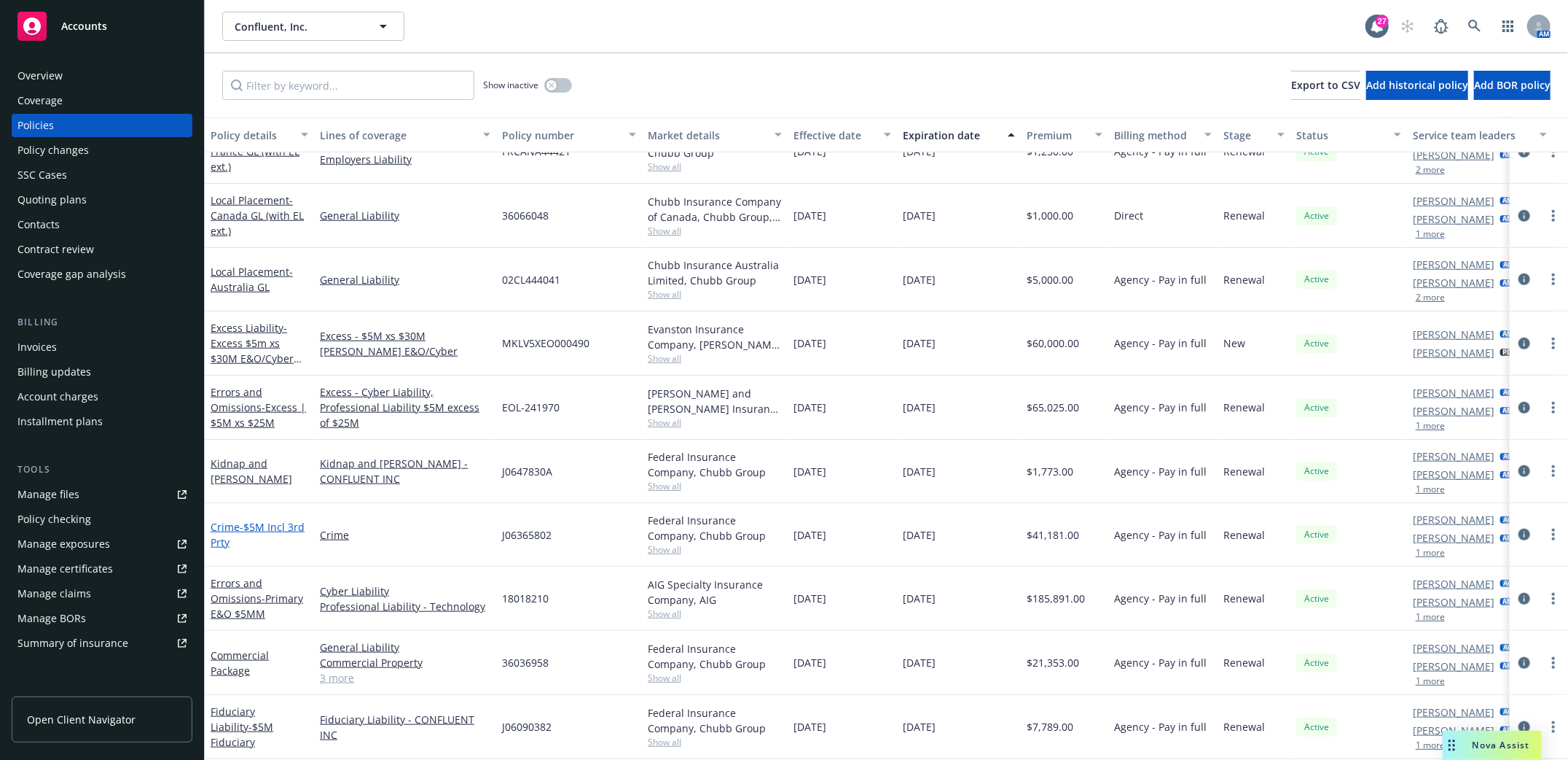
click at [227, 529] on link "Crime - $5M Incl 3rd Prty" at bounding box center [257, 534] width 94 height 29
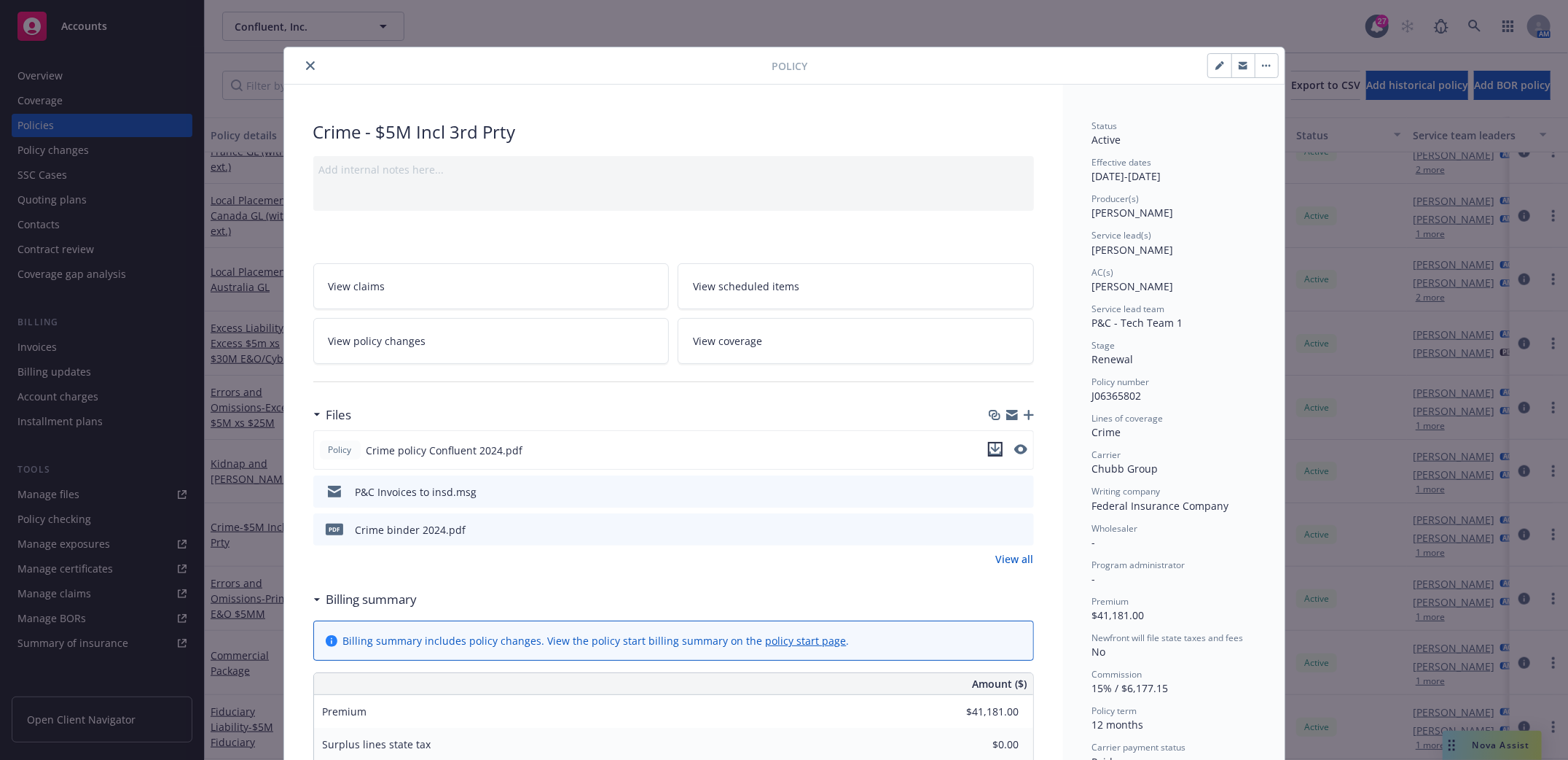
click at [990, 448] on icon "download file" at bounding box center [995, 449] width 11 height 11
click at [990, 448] on icon "download file" at bounding box center [995, 449] width 11 height 11
click at [306, 62] on icon "close" at bounding box center [310, 66] width 9 height 9
